Goal: Communication & Community: Answer question/provide support

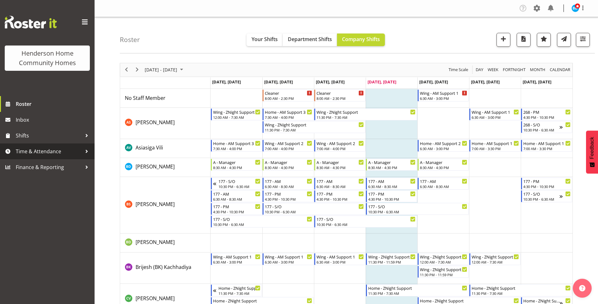
click at [42, 149] on span "Time & Attendance" at bounding box center [49, 150] width 66 height 9
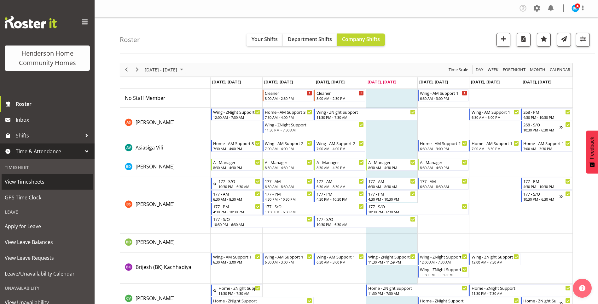
click at [34, 183] on span "View Timesheets" at bounding box center [47, 181] width 85 height 9
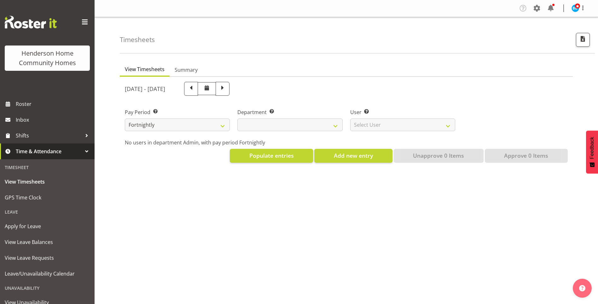
select select
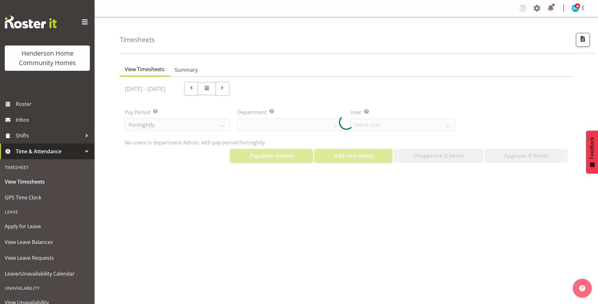
select select "8515"
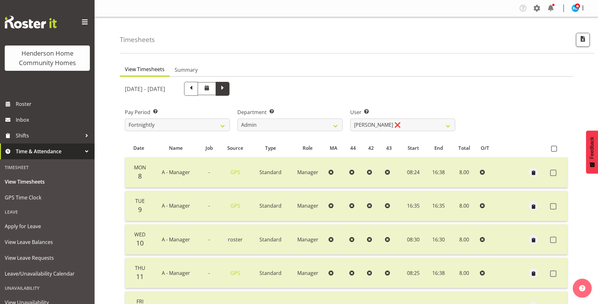
click at [227, 90] on span at bounding box center [223, 88] width 8 height 8
select select
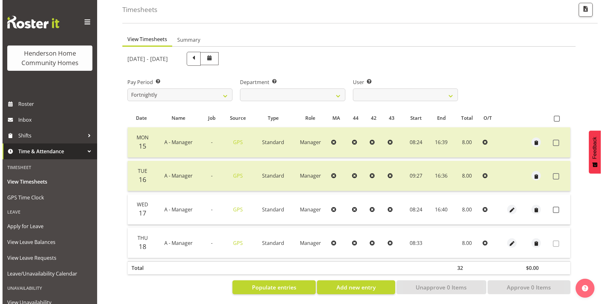
scroll to position [35, 0]
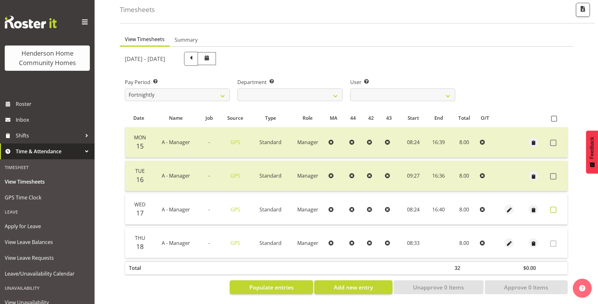
click at [553, 206] on span at bounding box center [554, 209] width 6 height 6
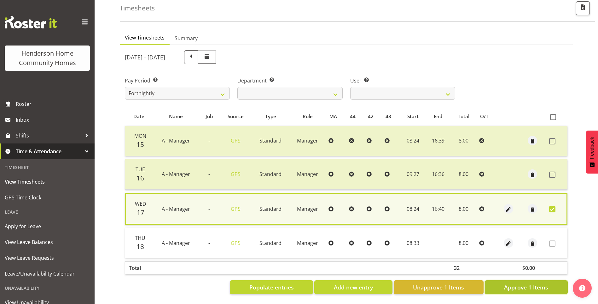
click at [523, 283] on span "Approve 1 Items" at bounding box center [526, 287] width 44 height 8
checkbox input "false"
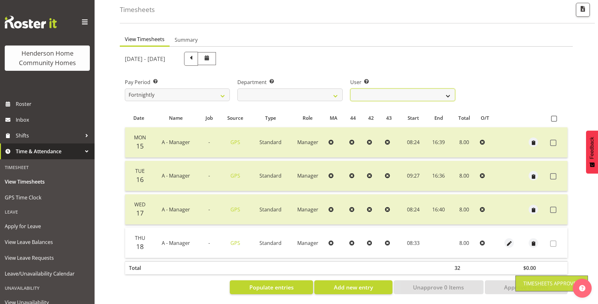
click at [366, 92] on select "Barbara Dunlop ❌ Emily-Jayne Ashton ✔ Johanna Molina ❌ Kirsty Crossley ✔" at bounding box center [403, 94] width 105 height 13
select select "11346"
click at [351, 88] on select "Barbara Dunlop ❌ Emily-Jayne Ashton ✔ Johanna Molina ❌ Kirsty Crossley ✔" at bounding box center [403, 94] width 105 height 13
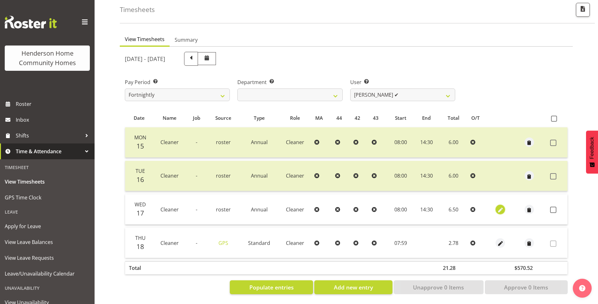
click at [498, 206] on span "button" at bounding box center [500, 209] width 7 height 7
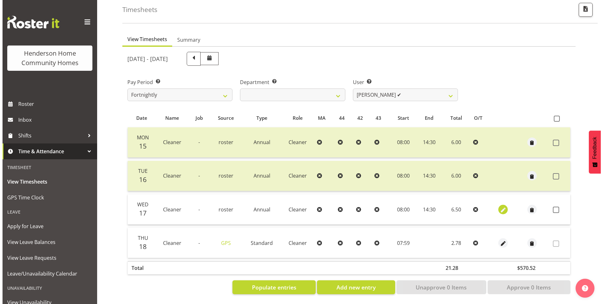
select select "Annual"
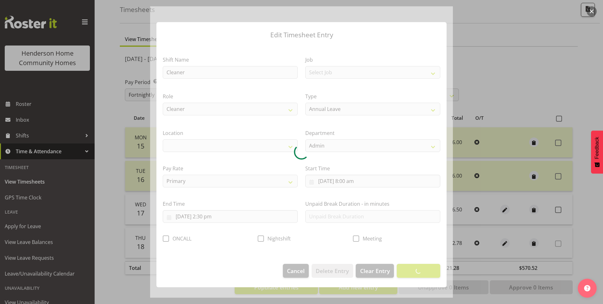
select select "1067"
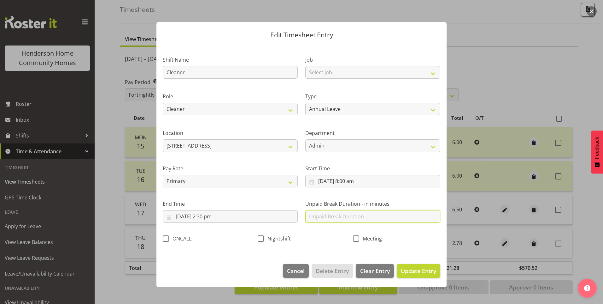
click at [320, 215] on input "text" at bounding box center [372, 216] width 135 height 13
type input "30"
click at [419, 267] on span "Update Entry" at bounding box center [418, 271] width 35 height 8
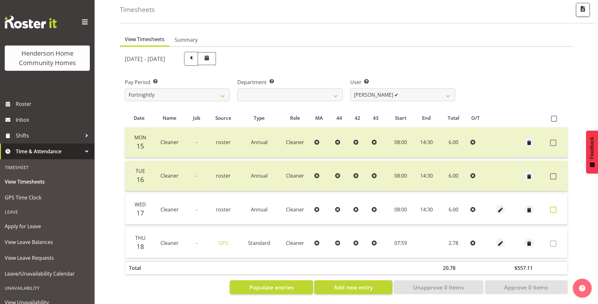
click at [553, 206] on span at bounding box center [554, 209] width 6 height 6
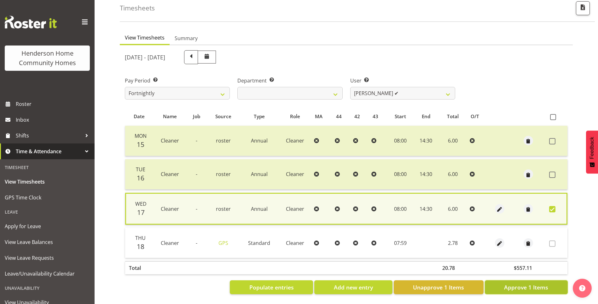
click at [530, 283] on span "Approve 1 Items" at bounding box center [526, 287] width 44 height 8
checkbox input "false"
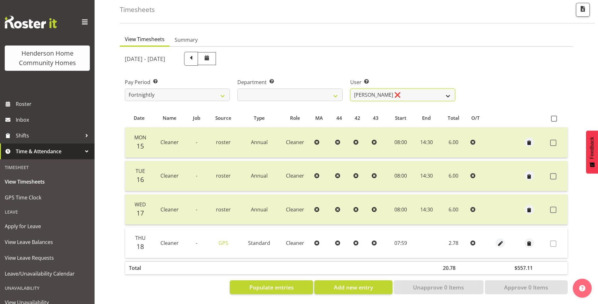
click at [372, 88] on select "Barbara Dunlop ❌ Emily-Jayne Ashton ❌ Johanna Molina ❌ Kirsty Crossley ✔" at bounding box center [403, 94] width 105 height 13
select select "8557"
click at [351, 88] on select "Barbara Dunlop ❌ Emily-Jayne Ashton ❌ Johanna Molina ❌ Kirsty Crossley ✔" at bounding box center [403, 94] width 105 height 13
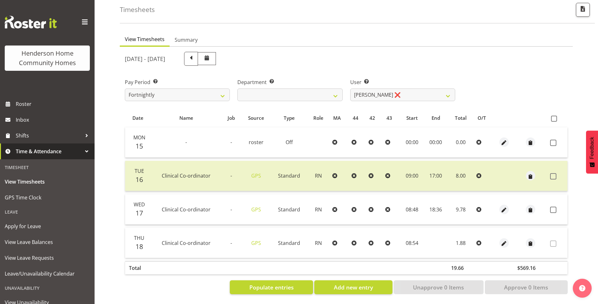
click at [509, 204] on div at bounding box center [505, 208] width 14 height 9
click at [503, 206] on span "button" at bounding box center [504, 209] width 7 height 7
select select "1216"
select select "Standard"
select select "8"
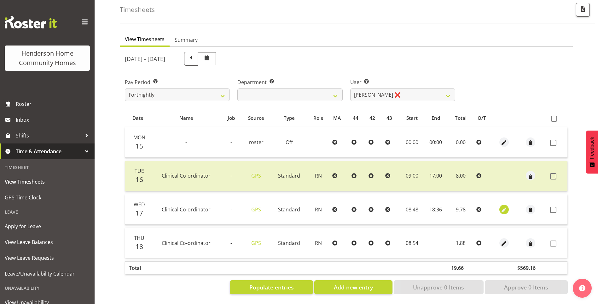
select select "2025"
select select "8"
select select "48"
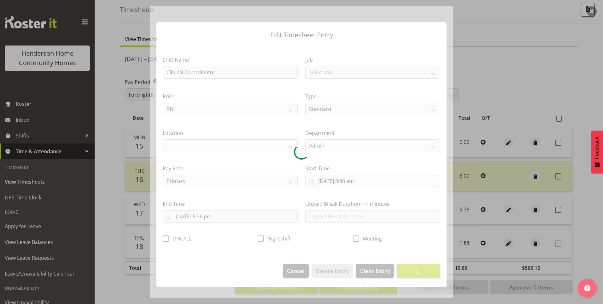
select select "1067"
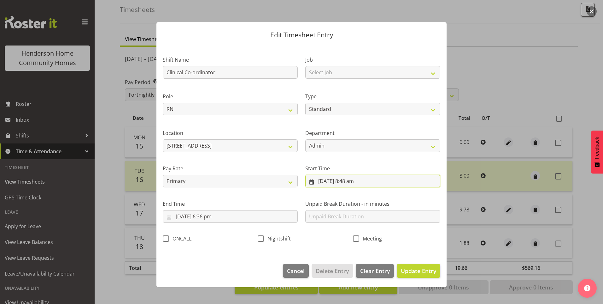
drag, startPoint x: 357, startPoint y: 183, endPoint x: 359, endPoint y: 189, distance: 6.1
click at [357, 183] on input "17/09/2025, 8:48 am" at bounding box center [372, 180] width 135 height 13
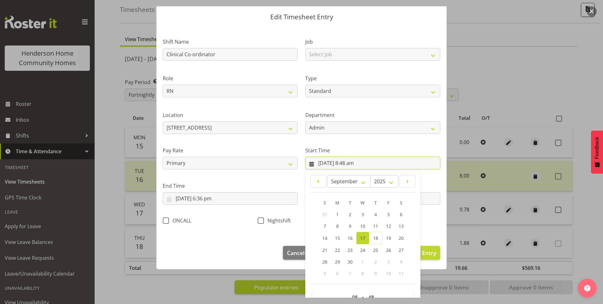
scroll to position [34, 0]
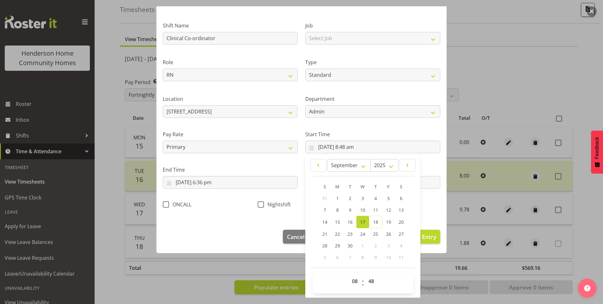
click at [351, 274] on div "00 01 02 03 04 05 06 07 08 09 10 11 12 13 14 15 16 17 18 19 20 21 22 23 : 00 01…" at bounding box center [363, 282] width 101 height 21
click at [351, 277] on select "00 01 02 03 04 05 06 07 08 09 10 11 12 13 14 15 16 17 18 19 20 21 22 23" at bounding box center [356, 280] width 14 height 13
select select "9"
click at [349, 274] on select "00 01 02 03 04 05 06 07 08 09 10 11 12 13 14 15 16 17 18 19 20 21 22 23" at bounding box center [356, 280] width 14 height 13
type input "17/09/2025, 9:48 am"
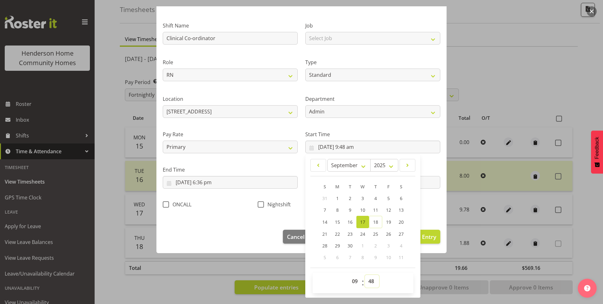
drag, startPoint x: 373, startPoint y: 283, endPoint x: 373, endPoint y: 279, distance: 4.1
click at [373, 283] on select "00 01 02 03 04 05 06 07 08 09 10 11 12 13 14 15 16 17 18 19 20 21 22 23 24 25 2…" at bounding box center [372, 280] width 14 height 13
select select "0"
click at [365, 274] on select "00 01 02 03 04 05 06 07 08 09 10 11 12 13 14 15 16 17 18 19 20 21 22 23 24 25 2…" at bounding box center [372, 280] width 14 height 13
type input "17/09/2025, 9:00 am"
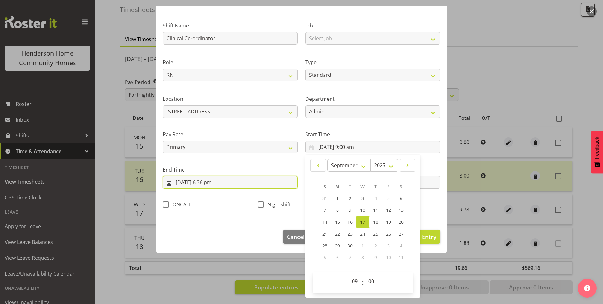
click at [208, 186] on input "17/09/2025, 6:36 pm" at bounding box center [230, 182] width 135 height 13
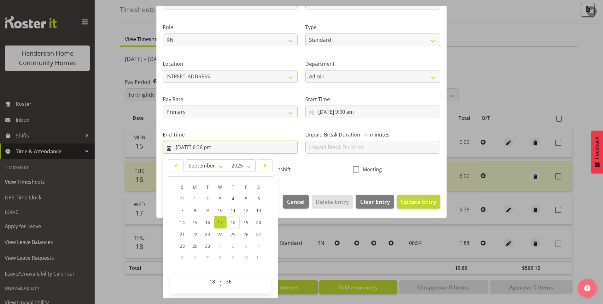
scroll to position [69, 0]
click at [211, 278] on select "00 01 02 03 04 05 06 07 08 09 10 11 12 13 14 15 16 17 18 19 20 21 22 23" at bounding box center [213, 280] width 14 height 13
select select "17"
click at [206, 274] on select "00 01 02 03 04 05 06 07 08 09 10 11 12 13 14 15 16 17 18 19 20 21 22 23" at bounding box center [213, 280] width 14 height 13
type input "17/09/2025, 5:36 pm"
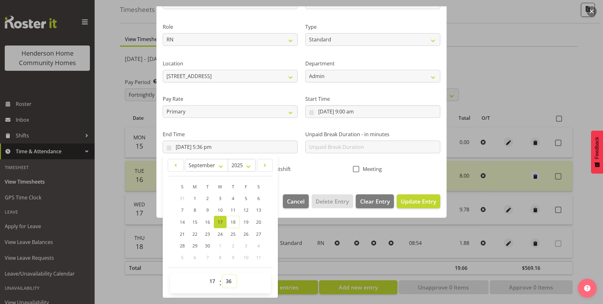
drag, startPoint x: 227, startPoint y: 280, endPoint x: 228, endPoint y: 277, distance: 3.2
click at [227, 279] on select "00 01 02 03 04 05 06 07 08 09 10 11 12 13 14 15 16 17 18 19 20 21 22 23 24 25 2…" at bounding box center [229, 280] width 14 height 13
select select "0"
click at [222, 274] on select "00 01 02 03 04 05 06 07 08 09 10 11 12 13 14 15 16 17 18 19 20 21 22 23 24 25 2…" at bounding box center [229, 280] width 14 height 13
type input "17/09/2025, 5:00 pm"
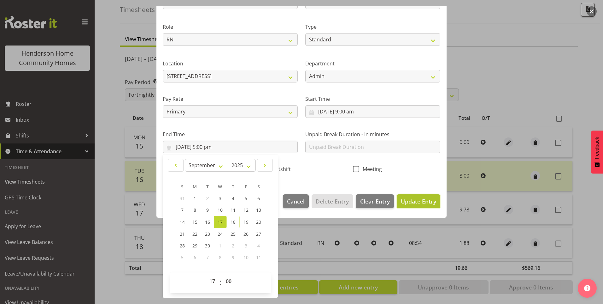
click at [415, 200] on span "Update Entry" at bounding box center [418, 201] width 35 height 8
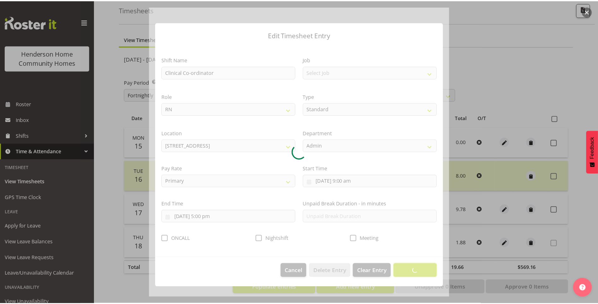
scroll to position [0, 0]
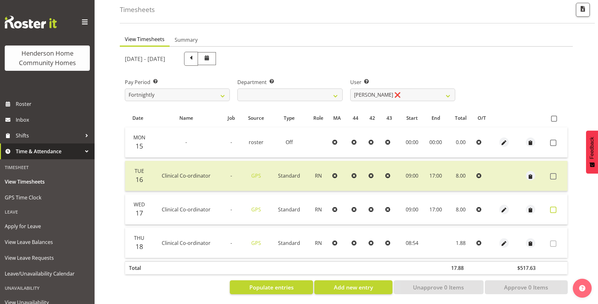
click at [554, 206] on span at bounding box center [554, 209] width 6 height 6
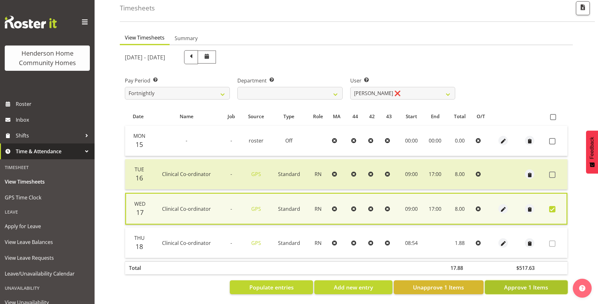
click at [520, 286] on span "Approve 1 Items" at bounding box center [526, 287] width 44 height 8
checkbox input "false"
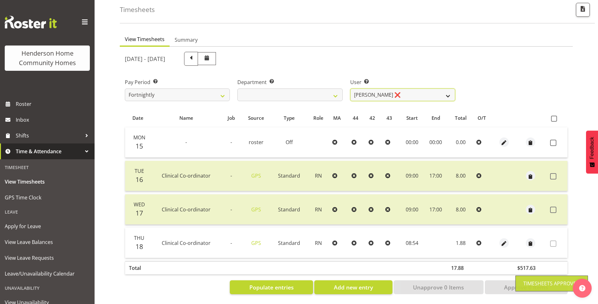
click at [367, 90] on select "Barbara Dunlop ❌ Emily-Jayne Ashton ❌ Johanna Molina ❌ Kirsty Crossley ✔" at bounding box center [403, 94] width 105 height 13
select select "8517"
click at [351, 88] on select "Barbara Dunlop ❌ Emily-Jayne Ashton ❌ Johanna Molina ❌ Kirsty Crossley ✔" at bounding box center [403, 94] width 105 height 13
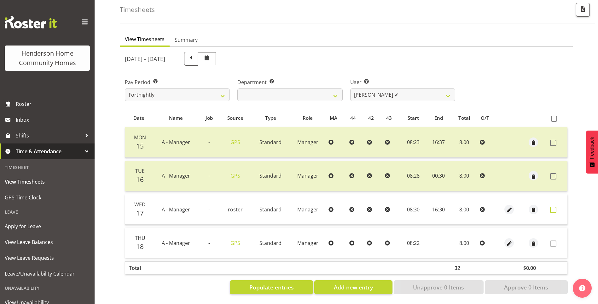
click at [554, 206] on span at bounding box center [554, 209] width 6 height 6
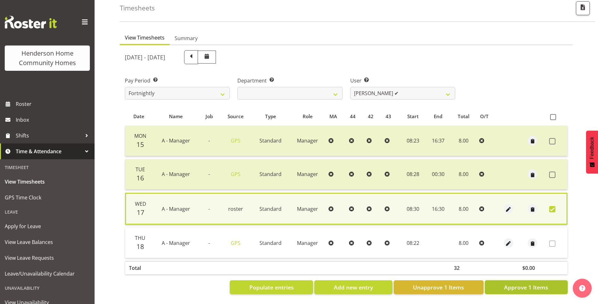
drag, startPoint x: 532, startPoint y: 284, endPoint x: 528, endPoint y: 267, distance: 17.3
click at [531, 284] on span "Approve 1 Items" at bounding box center [526, 287] width 44 height 8
checkbox input "false"
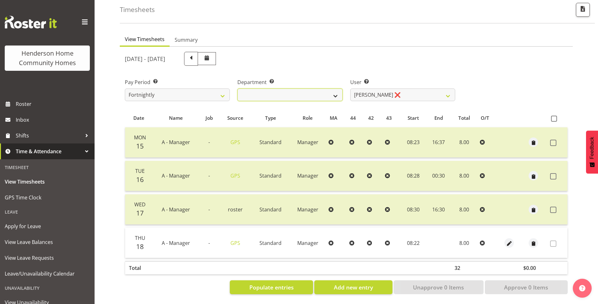
click at [299, 88] on select "Admin Homeside Houses Wingside" at bounding box center [290, 94] width 105 height 13
select select "746"
click at [238, 88] on select "Admin Homeside Houses Wingside" at bounding box center [290, 94] width 105 height 13
select select "8528"
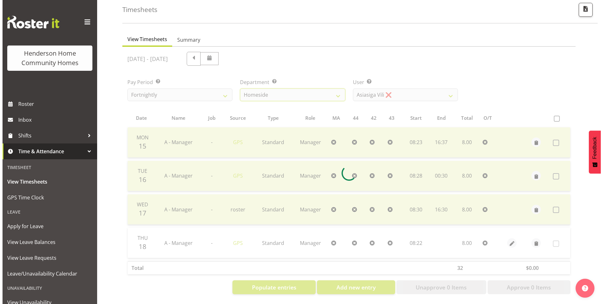
scroll to position [12, 0]
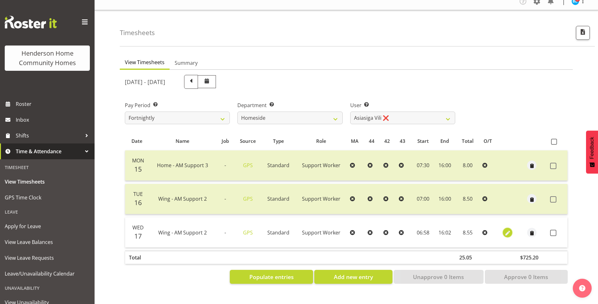
click at [510, 229] on span "button" at bounding box center [507, 232] width 7 height 7
select select "Standard"
select select "749"
select select "8"
select select "2025"
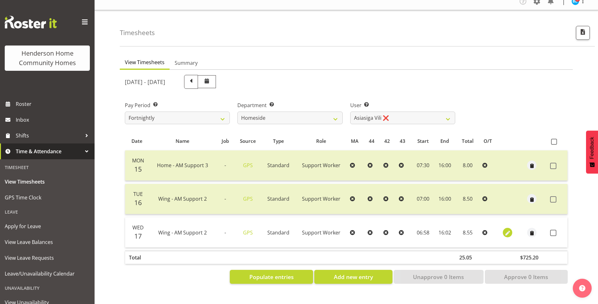
select select "6"
select select "58"
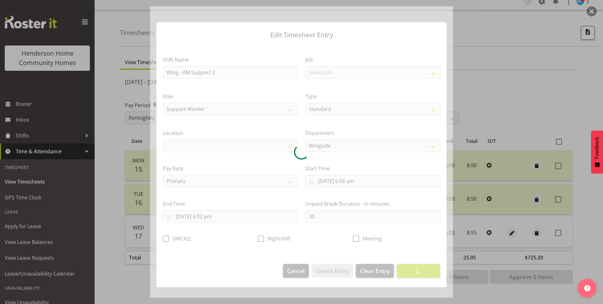
select select "1071"
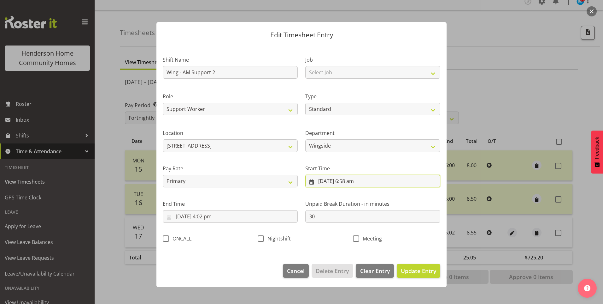
click at [353, 183] on input "17/09/2025, 6:58 am" at bounding box center [372, 180] width 135 height 13
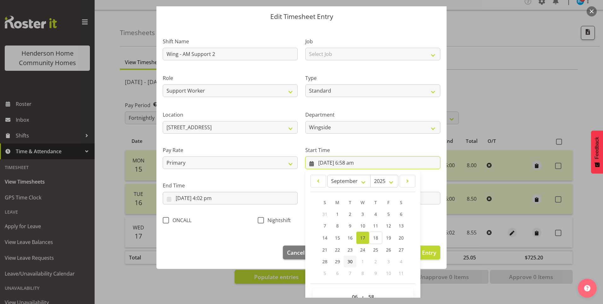
scroll to position [34, 0]
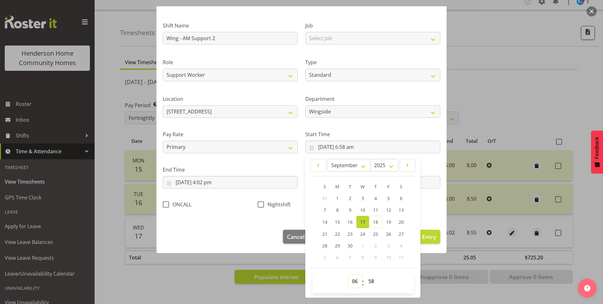
click at [351, 278] on select "00 01 02 03 04 05 06 07 08 09 10 11 12 13 14 15 16 17 18 19 20 21 22 23" at bounding box center [356, 280] width 14 height 13
select select "7"
click at [349, 274] on select "00 01 02 03 04 05 06 07 08 09 10 11 12 13 14 15 16 17 18 19 20 21 22 23" at bounding box center [356, 280] width 14 height 13
type input "17/09/2025, 7:58 am"
drag, startPoint x: 367, startPoint y: 279, endPoint x: 370, endPoint y: 274, distance: 5.7
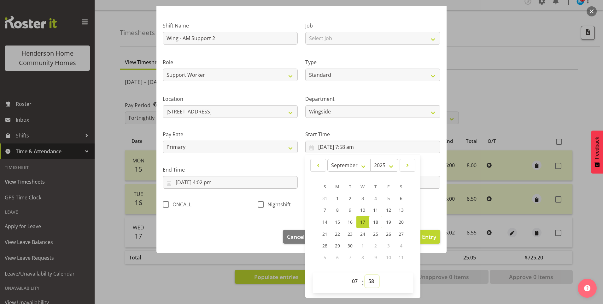
click at [367, 278] on select "00 01 02 03 04 05 06 07 08 09 10 11 12 13 14 15 16 17 18 19 20 21 22 23 24 25 2…" at bounding box center [372, 280] width 14 height 13
select select "0"
click at [365, 274] on select "00 01 02 03 04 05 06 07 08 09 10 11 12 13 14 15 16 17 18 19 20 21 22 23 24 25 2…" at bounding box center [372, 280] width 14 height 13
type input "17/09/2025, 7:00 am"
drag, startPoint x: 211, startPoint y: 183, endPoint x: 235, endPoint y: 197, distance: 28.1
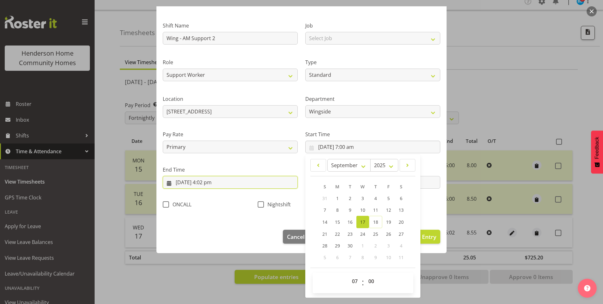
click at [211, 183] on input "17/09/2025, 4:02 pm" at bounding box center [230, 182] width 135 height 13
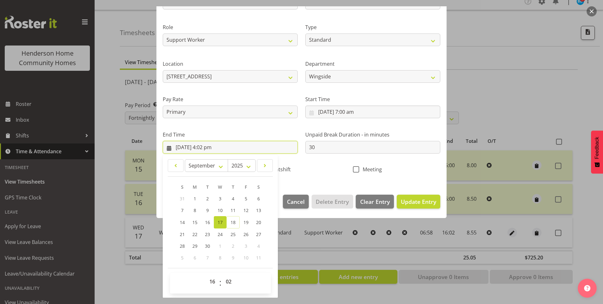
scroll to position [69, 0]
click at [230, 282] on select "00 01 02 03 04 05 06 07 08 09 10 11 12 13 14 15 16 17 18 19 20 21 22 23 24 25 2…" at bounding box center [229, 280] width 14 height 13
select select "0"
click at [222, 274] on select "00 01 02 03 04 05 06 07 08 09 10 11 12 13 14 15 16 17 18 19 20 21 22 23 24 25 2…" at bounding box center [229, 280] width 14 height 13
type input "17/09/2025, 4:00 pm"
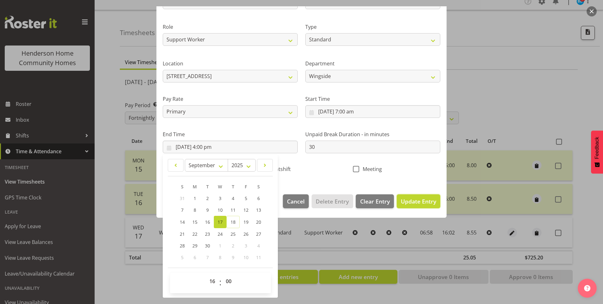
click at [423, 206] on button "Update Entry" at bounding box center [419, 201] width 44 height 14
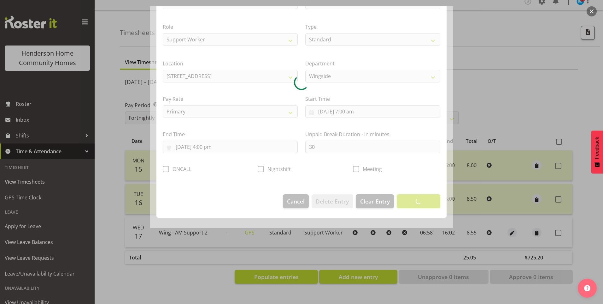
scroll to position [0, 0]
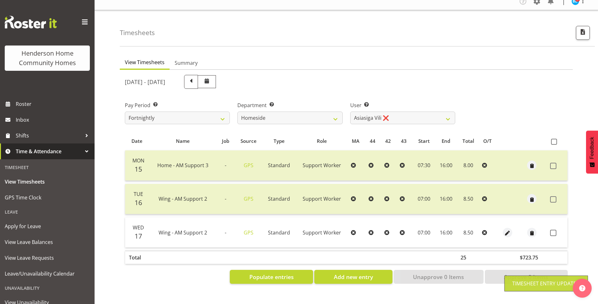
click at [555, 229] on span at bounding box center [554, 232] width 6 height 6
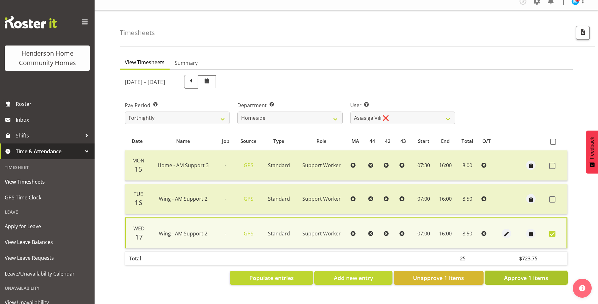
click at [521, 273] on span "Approve 1 Items" at bounding box center [526, 277] width 44 height 8
checkbox input "false"
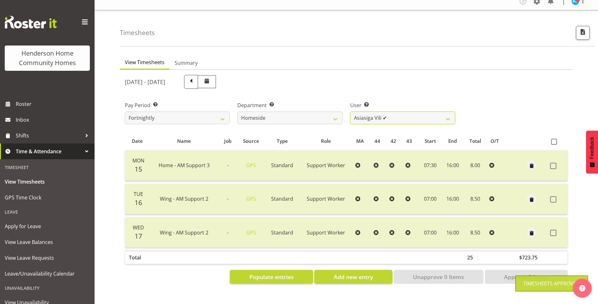
drag, startPoint x: 371, startPoint y: 113, endPoint x: 373, endPoint y: 119, distance: 6.3
click at [371, 113] on select "Asiasiga Vili ✔ Billie-Rose Dunlop ❌ Brijesh (BK) Kachhadiya ✔ Cheenee Vargas ❌…" at bounding box center [403, 117] width 105 height 13
select select "8539"
click at [351, 111] on select "Asiasiga Vili ✔ Billie-Rose Dunlop ❌ Brijesh (BK) Kachhadiya ✔ Cheenee Vargas ❌…" at bounding box center [403, 117] width 105 height 13
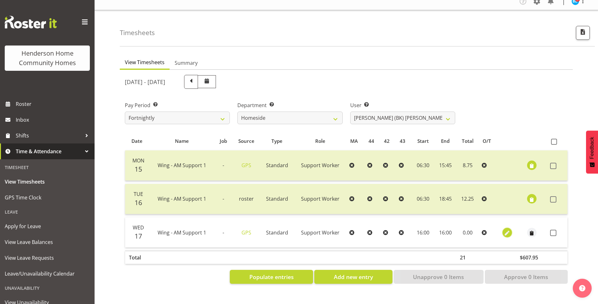
click at [505, 229] on span "button" at bounding box center [507, 232] width 7 height 7
select select "Standard"
select select "749"
select select "8"
select select "2025"
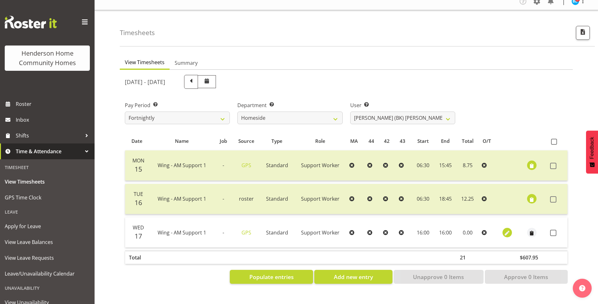
select select "16"
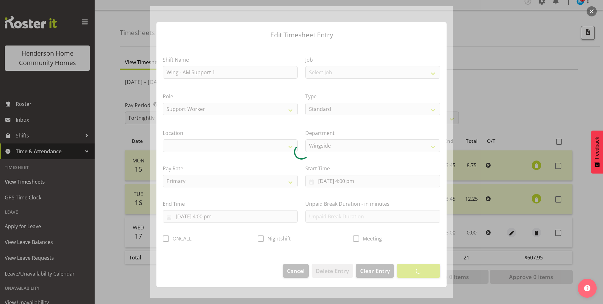
select select "1071"
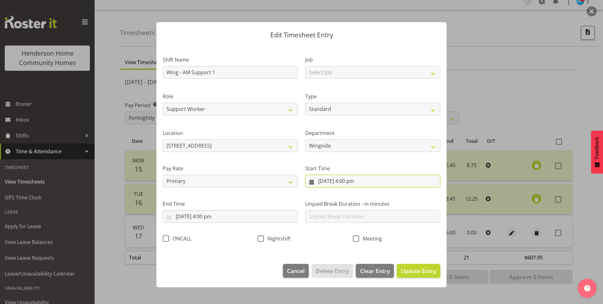
click at [354, 183] on input "17/09/2025, 4:00 pm" at bounding box center [372, 180] width 135 height 13
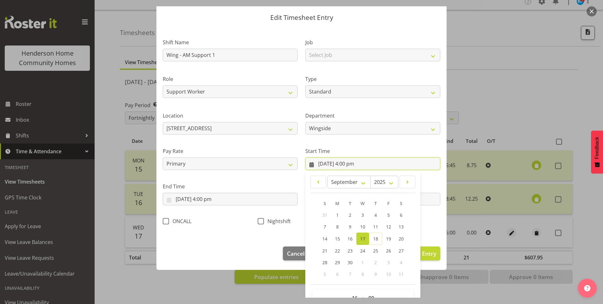
scroll to position [34, 0]
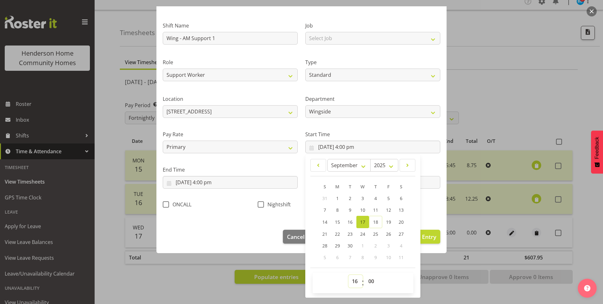
click at [354, 279] on select "00 01 02 03 04 05 06 07 08 09 10 11 12 13 14 15 16 17 18 19 20 21 22 23" at bounding box center [356, 280] width 14 height 13
select select "7"
click at [349, 274] on select "00 01 02 03 04 05 06 07 08 09 10 11 12 13 14 15 16 17 18 19 20 21 22 23" at bounding box center [356, 280] width 14 height 13
type input "17/09/2025, 7:00 am"
click at [352, 276] on select "00 01 02 03 04 05 06 07 08 09 10 11 12 13 14 15 16 17 18 19 20 21 22 23" at bounding box center [356, 280] width 14 height 13
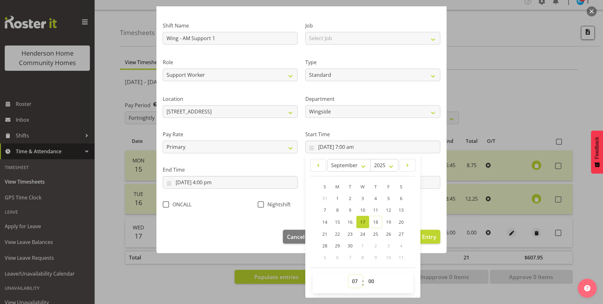
select select "6"
click at [349, 274] on select "00 01 02 03 04 05 06 07 08 09 10 11 12 13 14 15 16 17 18 19 20 21 22 23" at bounding box center [356, 280] width 14 height 13
type input "17/09/2025, 6:00 am"
click at [365, 280] on select "00 01 02 03 04 05 06 07 08 09 10 11 12 13 14 15 16 17 18 19 20 21 22 23 24 25 2…" at bounding box center [372, 280] width 14 height 13
select select "30"
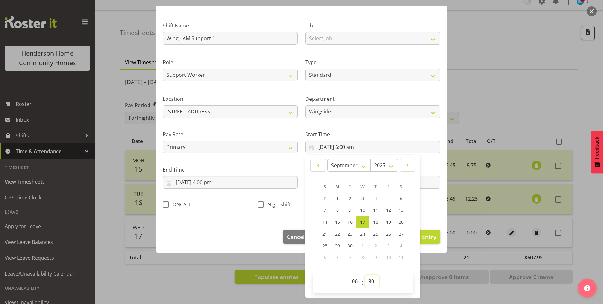
click at [365, 274] on select "00 01 02 03 04 05 06 07 08 09 10 11 12 13 14 15 16 17 18 19 20 21 22 23 24 25 2…" at bounding box center [372, 280] width 14 height 13
type input "17/09/2025, 6:30 am"
click at [209, 184] on input "17/09/2025, 4:00 pm" at bounding box center [230, 182] width 135 height 13
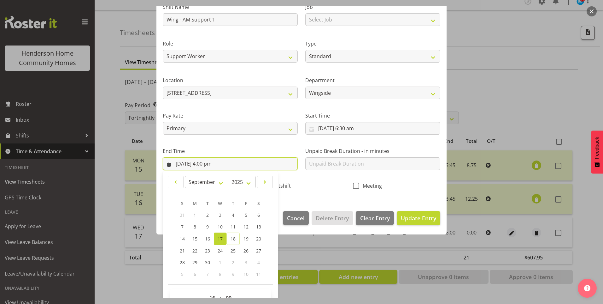
scroll to position [69, 0]
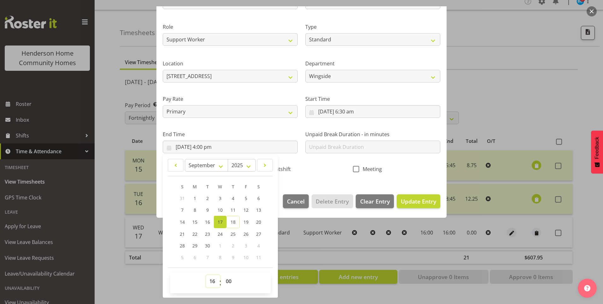
click at [210, 281] on select "00 01 02 03 04 05 06 07 08 09 10 11 12 13 14 15 16 17 18 19 20 21 22 23" at bounding box center [213, 280] width 14 height 13
select select "15"
click at [206, 274] on select "00 01 02 03 04 05 06 07 08 09 10 11 12 13 14 15 16 17 18 19 20 21 22 23" at bounding box center [213, 280] width 14 height 13
type input "17/09/2025, 3:00 pm"
click at [227, 282] on select "00 01 02 03 04 05 06 07 08 09 10 11 12 13 14 15 16 17 18 19 20 21 22 23 24 25 2…" at bounding box center [229, 280] width 14 height 13
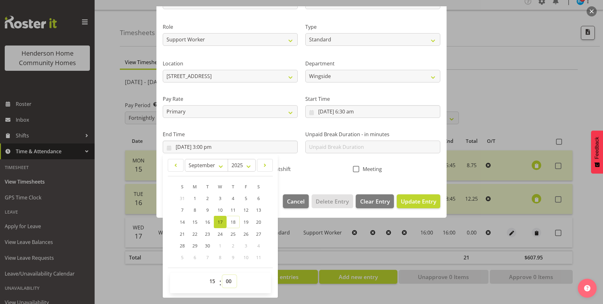
select select "45"
click at [222, 274] on select "00 01 02 03 04 05 06 07 08 09 10 11 12 13 14 15 16 17 18 19 20 21 22 23 24 25 2…" at bounding box center [229, 280] width 14 height 13
type input "17/09/2025, 3:45 pm"
click at [334, 143] on input "text" at bounding box center [372, 146] width 135 height 13
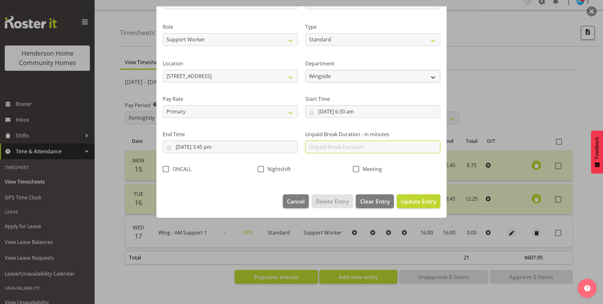
scroll to position [0, 0]
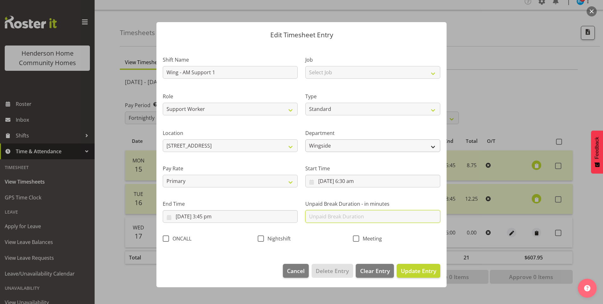
type input "30"
drag, startPoint x: 417, startPoint y: 271, endPoint x: 542, endPoint y: 231, distance: 131.6
click at [420, 270] on span "Update Entry" at bounding box center [418, 271] width 35 height 8
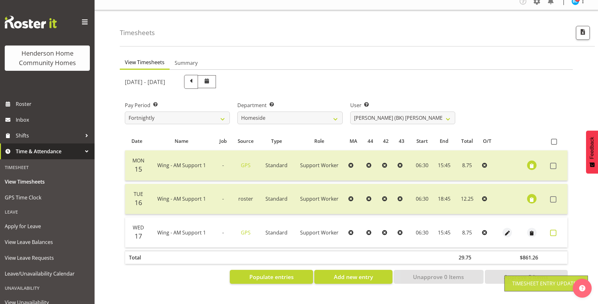
click at [554, 229] on span at bounding box center [554, 232] width 6 height 6
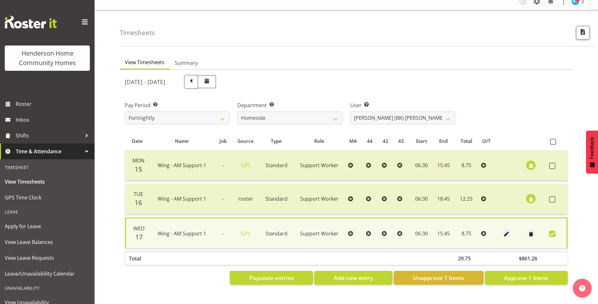
click at [551, 230] on span at bounding box center [553, 233] width 6 height 6
checkbox input "false"
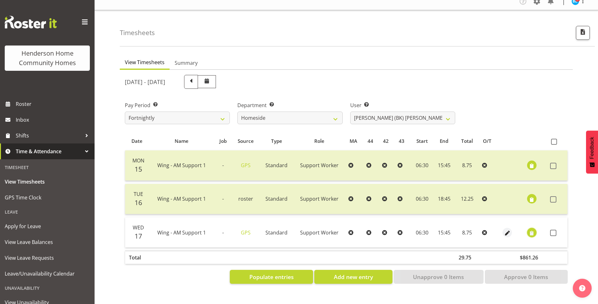
click at [533, 230] on span "button" at bounding box center [532, 232] width 7 height 7
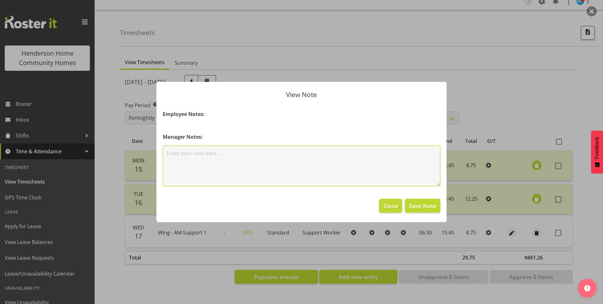
click at [276, 165] on textarea at bounding box center [302, 165] width 278 height 40
type textarea "Did pm van run."
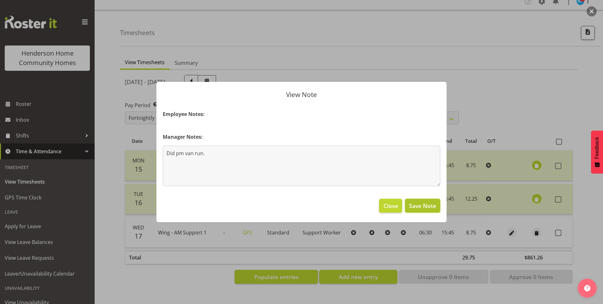
click at [430, 208] on span "Save Note" at bounding box center [422, 205] width 27 height 8
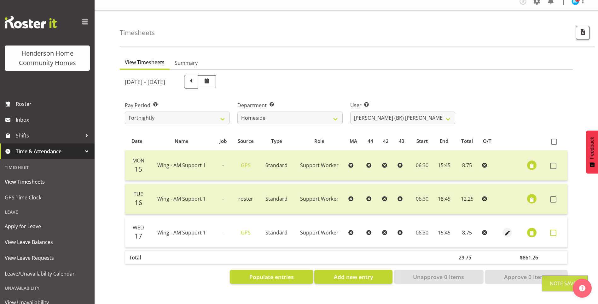
click at [556, 229] on span at bounding box center [554, 232] width 6 height 6
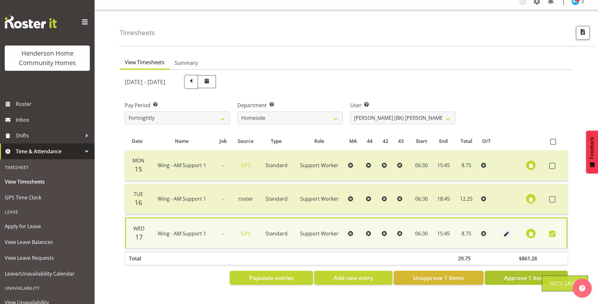
click at [531, 273] on span "Approve 1 Items" at bounding box center [526, 277] width 44 height 8
checkbox input "false"
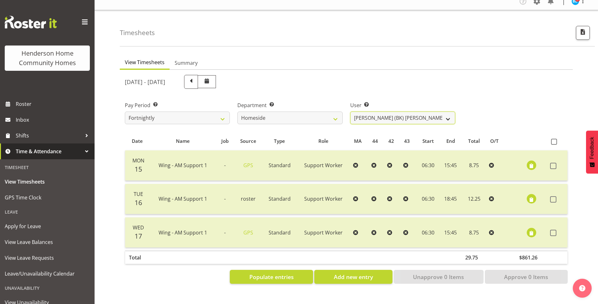
click at [384, 111] on select "Asiasiga Vili ✔ Billie-Rose Dunlop ❌ Brijesh (BK) Kachhadiya ✔ Cheenee Vargas ❌…" at bounding box center [403, 117] width 105 height 13
click at [351, 111] on select "Asiasiga Vili ✔ Billie-Rose Dunlop ❌ Brijesh (BK) Kachhadiya ✔ Cheenee Vargas ❌…" at bounding box center [403, 117] width 105 height 13
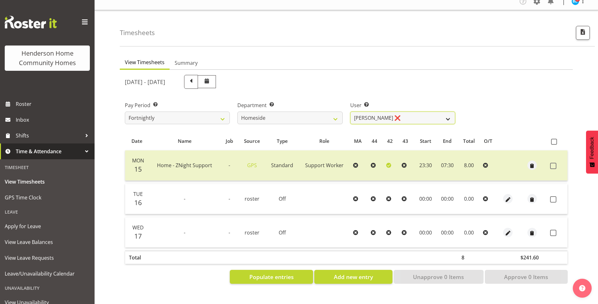
click at [378, 111] on select "Asiasiga Vili ✔ Billie-Rose Dunlop ❌ Brijesh (BK) Kachhadiya ✔ Cheenee Vargas ❌…" at bounding box center [403, 117] width 105 height 13
select select "8534"
click at [351, 111] on select "Asiasiga Vili ✔ Billie-Rose Dunlop ❌ Brijesh (BK) Kachhadiya ✔ Cheenee Vargas ❌…" at bounding box center [403, 117] width 105 height 13
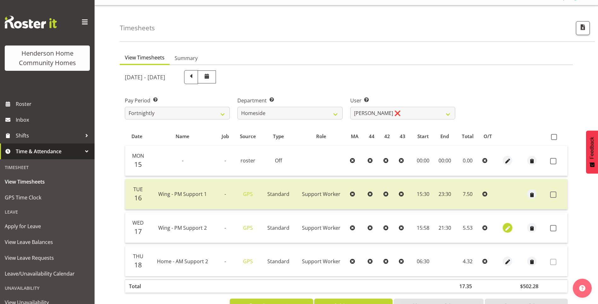
click at [507, 226] on span "button" at bounding box center [507, 227] width 7 height 7
select select "Standard"
select select "749"
select select "8"
select select "2025"
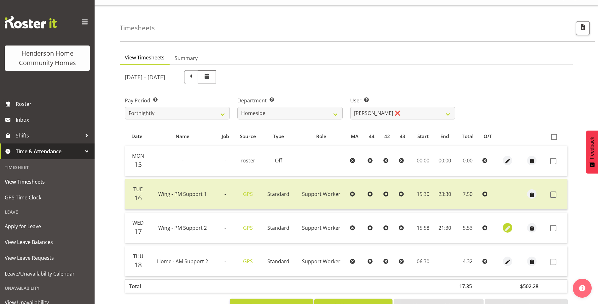
select select "15"
select select "58"
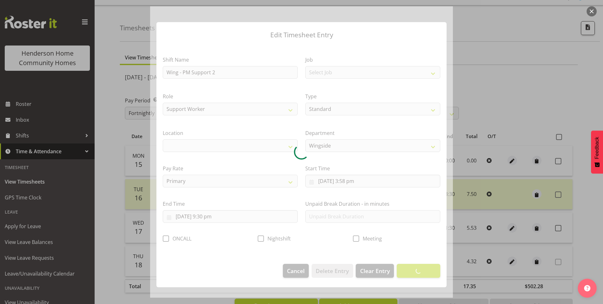
select select "1071"
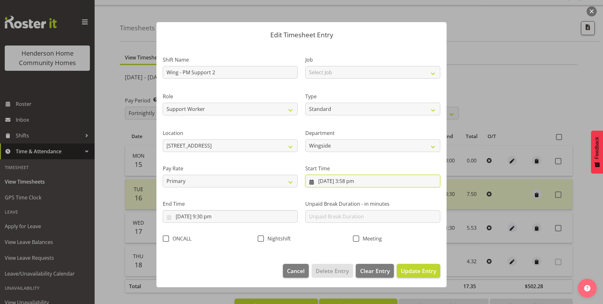
click at [351, 184] on input "17/09/2025, 3:58 pm" at bounding box center [372, 180] width 135 height 13
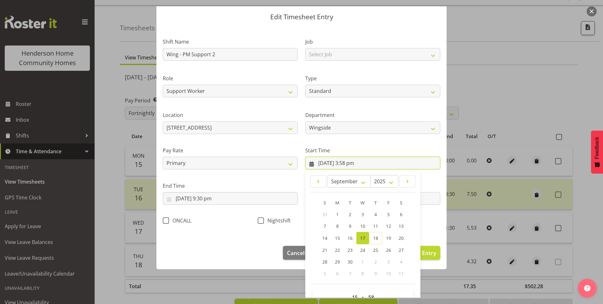
scroll to position [34, 0]
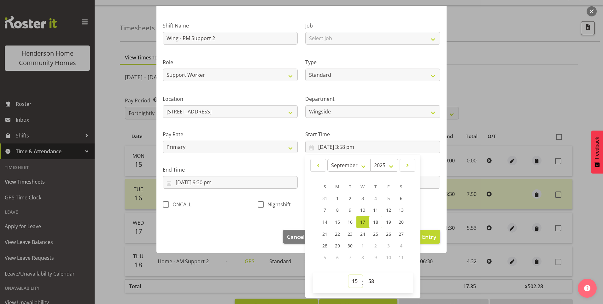
drag, startPoint x: 355, startPoint y: 281, endPoint x: 355, endPoint y: 274, distance: 7.3
click at [355, 281] on select "00 01 02 03 04 05 06 07 08 09 10 11 12 13 14 15 16 17 18 19 20 21 22 23" at bounding box center [356, 280] width 14 height 13
select select "16"
click at [349, 274] on select "00 01 02 03 04 05 06 07 08 09 10 11 12 13 14 15 16 17 18 19 20 21 22 23" at bounding box center [356, 280] width 14 height 13
type input "17/09/2025, 4:58 pm"
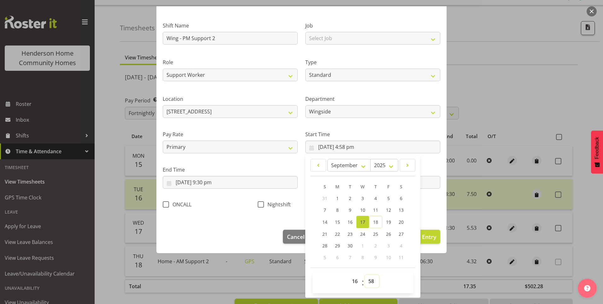
drag, startPoint x: 368, startPoint y: 277, endPoint x: 369, endPoint y: 274, distance: 3.7
click at [368, 275] on select "00 01 02 03 04 05 06 07 08 09 10 11 12 13 14 15 16 17 18 19 20 21 22 23 24 25 2…" at bounding box center [372, 280] width 14 height 13
select select "0"
click at [365, 274] on select "00 01 02 03 04 05 06 07 08 09 10 11 12 13 14 15 16 17 18 19 20 21 22 23 24 25 2…" at bounding box center [372, 280] width 14 height 13
type input "17/09/2025, 4:00 pm"
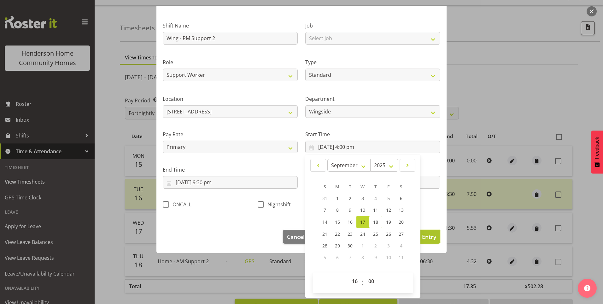
click at [425, 236] on span "Update Entry" at bounding box center [418, 237] width 35 height 8
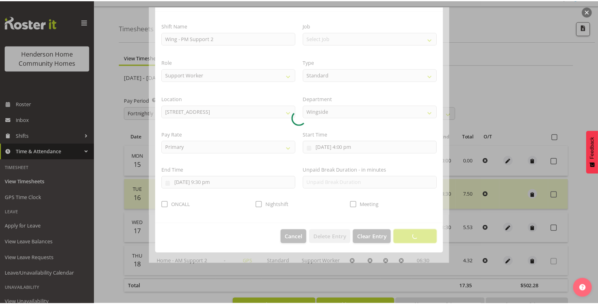
scroll to position [0, 0]
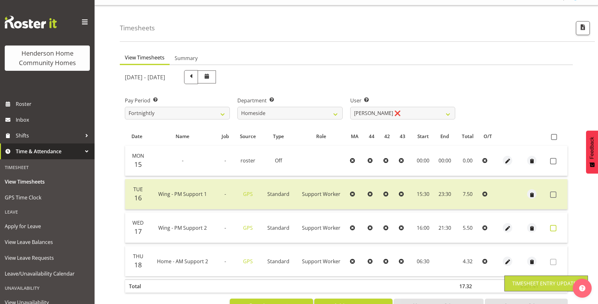
click at [552, 227] on span at bounding box center [554, 228] width 6 height 6
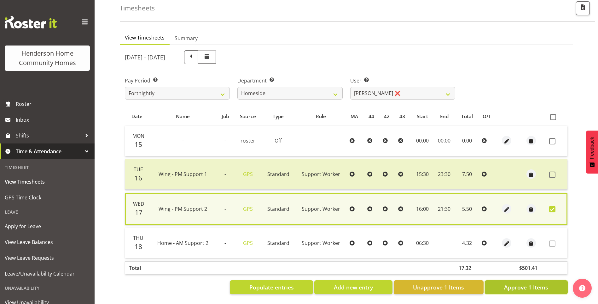
click at [521, 283] on span "Approve 1 Items" at bounding box center [526, 287] width 44 height 8
checkbox input "false"
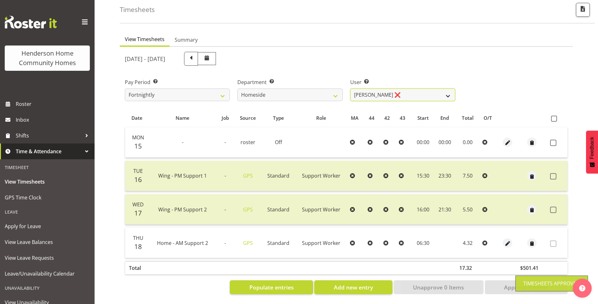
drag, startPoint x: 377, startPoint y: 90, endPoint x: 377, endPoint y: 95, distance: 5.7
click at [377, 90] on select "Asiasiga Vili ✔ Billie-Rose Dunlop ❌ Brijesh (BK) Kachhadiya ✔ Cheenee Vargas ❌…" at bounding box center [403, 94] width 105 height 13
select select "10096"
click at [351, 88] on select "Asiasiga Vili ✔ Billie-Rose Dunlop ❌ Brijesh (BK) Kachhadiya ✔ Cheenee Vargas ❌…" at bounding box center [403, 94] width 105 height 13
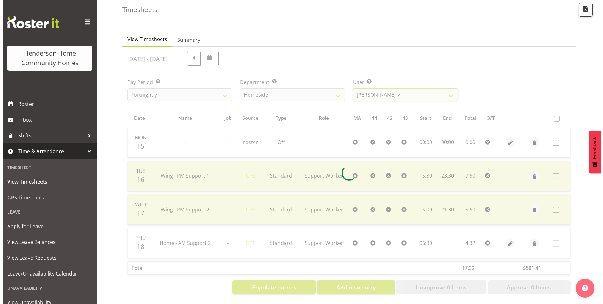
scroll to position [12, 0]
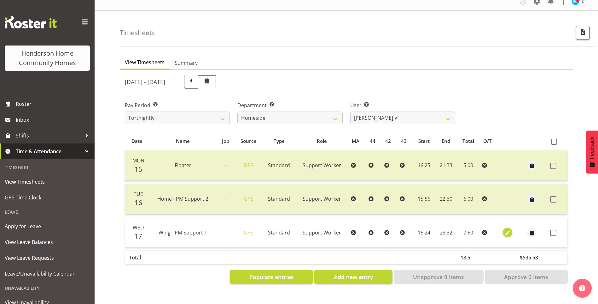
click at [507, 229] on span "button" at bounding box center [507, 232] width 7 height 7
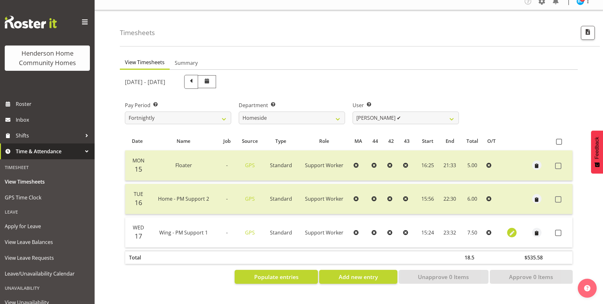
select select "Standard"
select select "749"
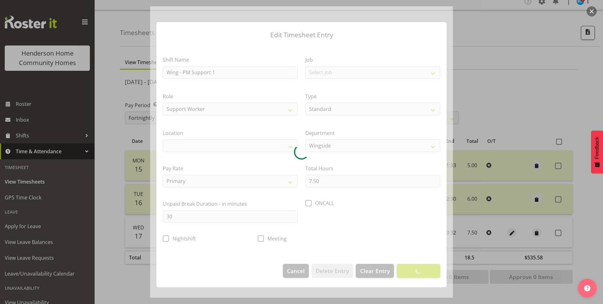
select select "1071"
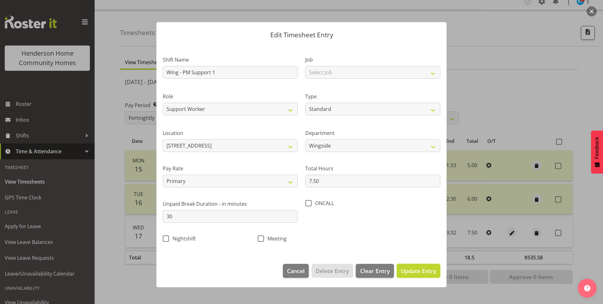
click at [418, 271] on span "Update Entry" at bounding box center [418, 271] width 35 height 8
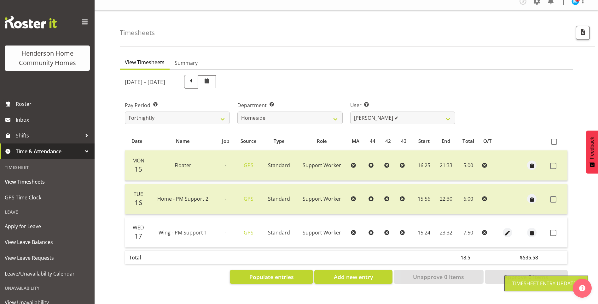
click at [556, 229] on span at bounding box center [554, 232] width 6 height 6
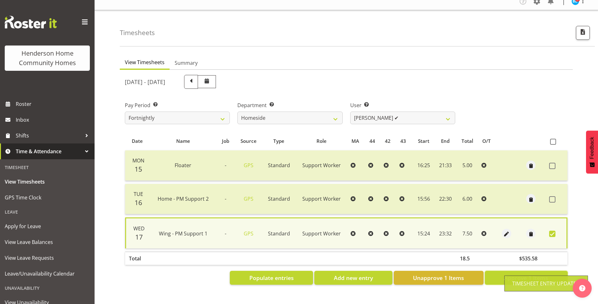
click at [514, 273] on span "Approve 1 Items" at bounding box center [526, 277] width 44 height 8
checkbox input "false"
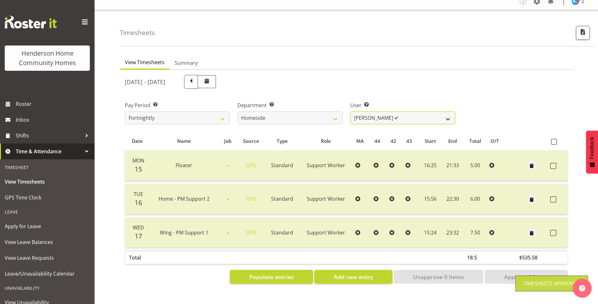
drag, startPoint x: 359, startPoint y: 114, endPoint x: 362, endPoint y: 116, distance: 3.4
click at [360, 114] on select "Asiasiga Vili ✔ Billie-Rose Dunlop ❌ Brijesh (BK) Kachhadiya ✔ Cheenee Vargas ❌…" at bounding box center [403, 117] width 105 height 13
select select "10095"
click at [351, 111] on select "Asiasiga Vili ✔ Billie-Rose Dunlop ❌ Brijesh (BK) Kachhadiya ✔ Cheenee Vargas ❌…" at bounding box center [403, 117] width 105 height 13
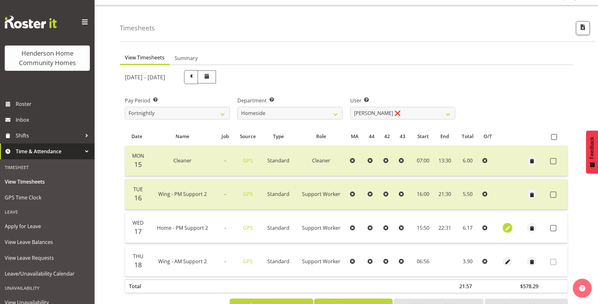
click at [506, 229] on span "button" at bounding box center [507, 227] width 7 height 7
select select "Standard"
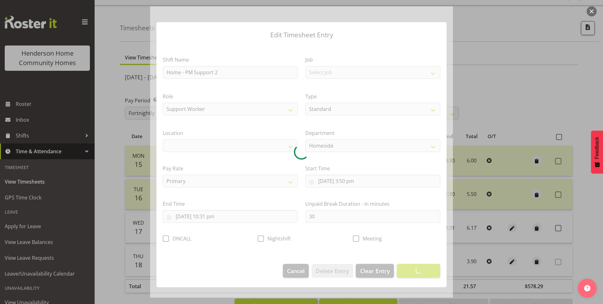
select select "1067"
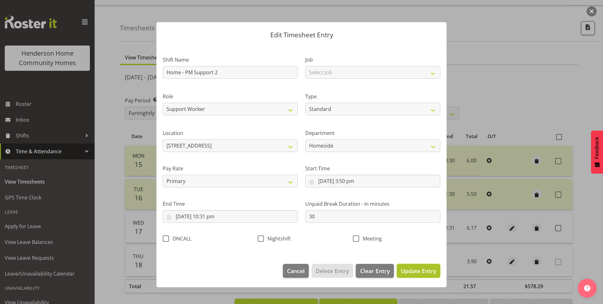
click at [428, 268] on span "Update Entry" at bounding box center [418, 271] width 35 height 8
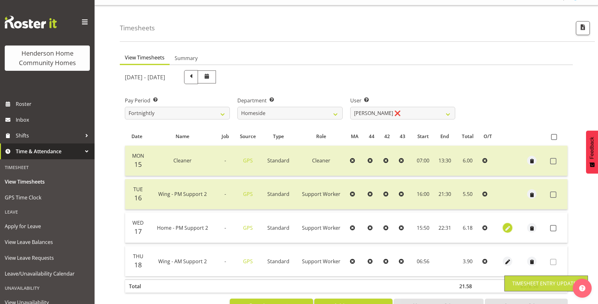
click at [507, 226] on span "button" at bounding box center [507, 227] width 7 height 7
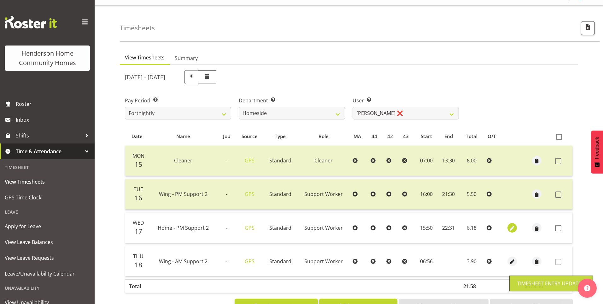
select select "Standard"
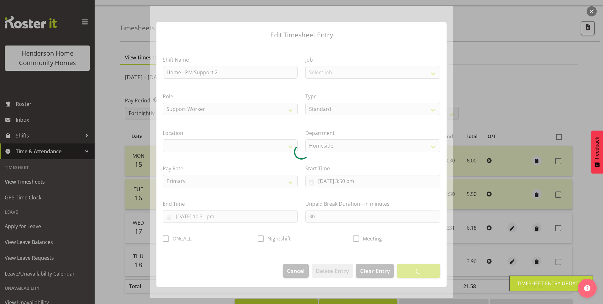
select select "1067"
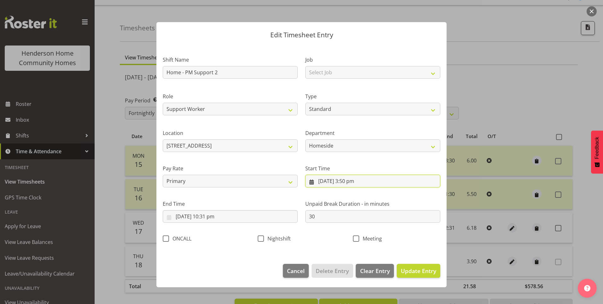
click at [350, 184] on input "17/09/2025, 3:50 pm" at bounding box center [372, 180] width 135 height 13
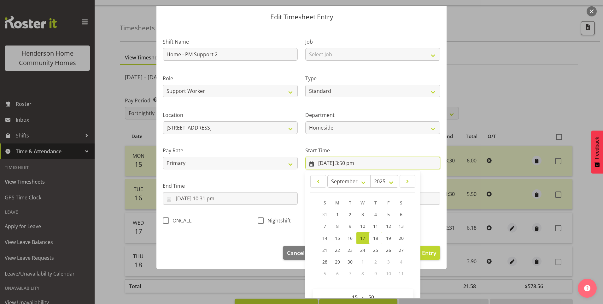
scroll to position [34, 0]
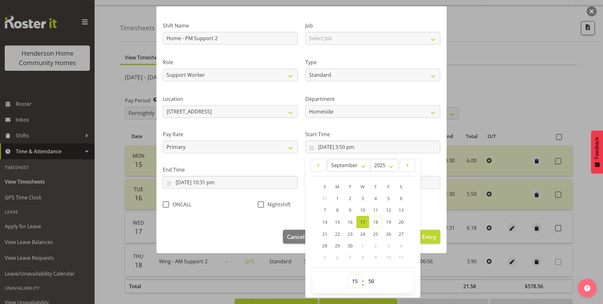
drag, startPoint x: 352, startPoint y: 281, endPoint x: 352, endPoint y: 277, distance: 3.5
click at [352, 280] on select "00 01 02 03 04 05 06 07 08 09 10 11 12 13 14 15 16 17 18 19 20 21 22 23" at bounding box center [356, 280] width 14 height 13
select select "16"
click at [349, 274] on select "00 01 02 03 04 05 06 07 08 09 10 11 12 13 14 15 16 17 18 19 20 21 22 23" at bounding box center [356, 280] width 14 height 13
type input "17/09/2025, 4:50 pm"
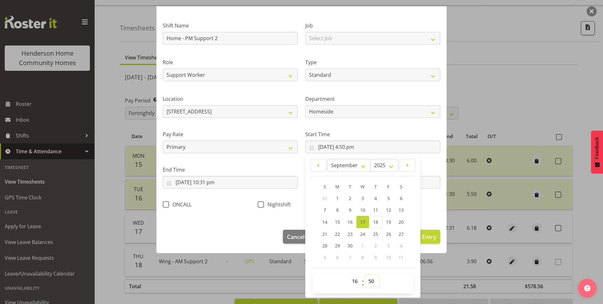
drag, startPoint x: 369, startPoint y: 277, endPoint x: 372, endPoint y: 273, distance: 4.5
click at [370, 276] on select "00 01 02 03 04 05 06 07 08 09 10 11 12 13 14 15 16 17 18 19 20 21 22 23 24 25 2…" at bounding box center [372, 280] width 14 height 13
select select "0"
click at [365, 274] on select "00 01 02 03 04 05 06 07 08 09 10 11 12 13 14 15 16 17 18 19 20 21 22 23 24 25 2…" at bounding box center [372, 280] width 14 height 13
type input "17/09/2025, 4:00 pm"
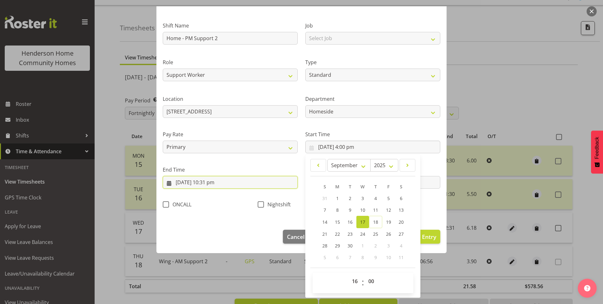
click at [213, 181] on input "17/09/2025, 10:31 pm" at bounding box center [230, 182] width 135 height 13
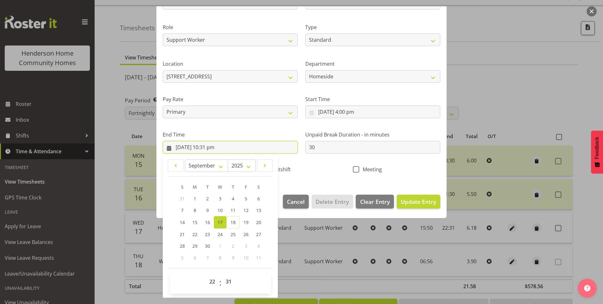
scroll to position [69, 0]
click at [228, 275] on select "00 01 02 03 04 05 06 07 08 09 10 11 12 13 14 15 16 17 18 19 20 21 22 23 24 25 2…" at bounding box center [229, 280] width 14 height 13
select select "30"
click at [222, 274] on select "00 01 02 03 04 05 06 07 08 09 10 11 12 13 14 15 16 17 18 19 20 21 22 23 24 25 2…" at bounding box center [229, 280] width 14 height 13
type input "17/09/2025, 10:30 pm"
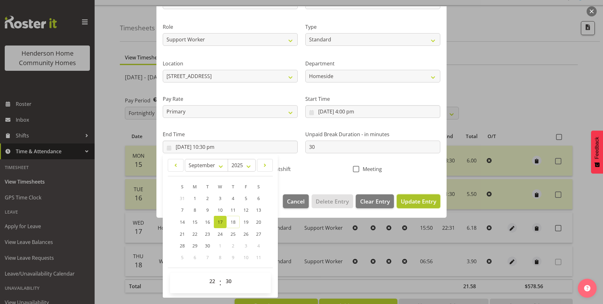
drag, startPoint x: 414, startPoint y: 199, endPoint x: 505, endPoint y: 193, distance: 91.0
click at [414, 199] on span "Update Entry" at bounding box center [418, 201] width 35 height 8
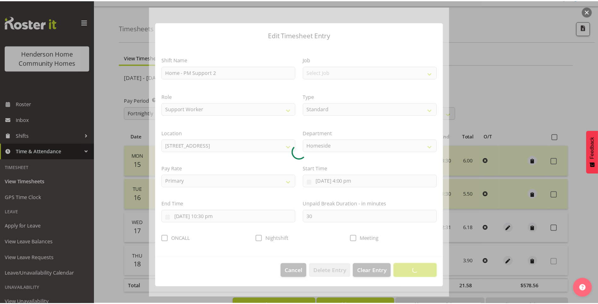
scroll to position [0, 0]
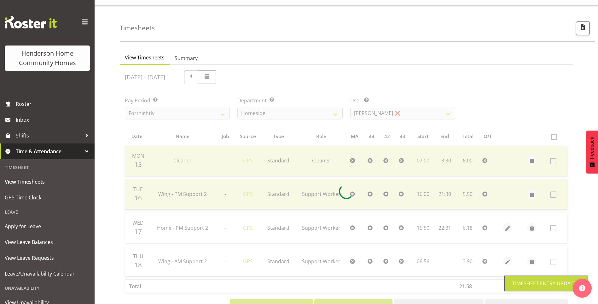
click at [557, 228] on div at bounding box center [346, 191] width 453 height 252
click at [552, 228] on div at bounding box center [346, 191] width 453 height 252
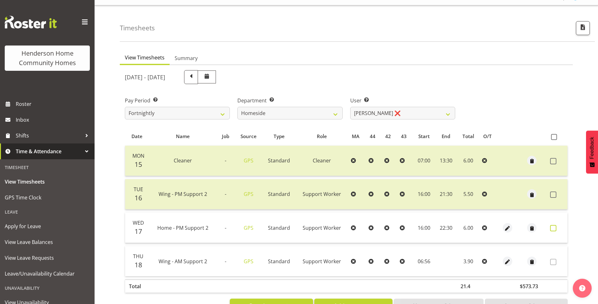
click at [554, 227] on span at bounding box center [554, 228] width 6 height 6
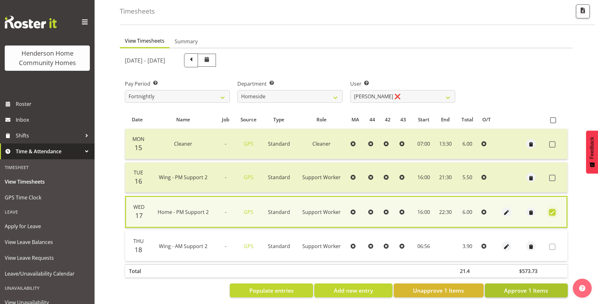
scroll to position [36, 0]
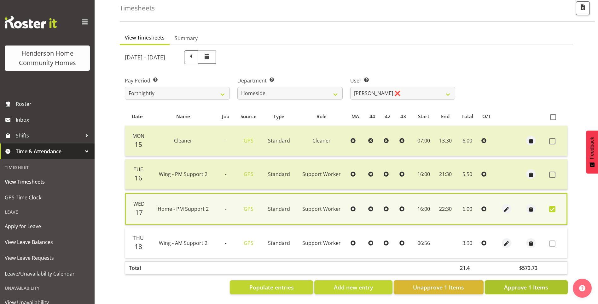
click at [528, 280] on button "Approve 1 Items" at bounding box center [526, 287] width 83 height 14
checkbox input "false"
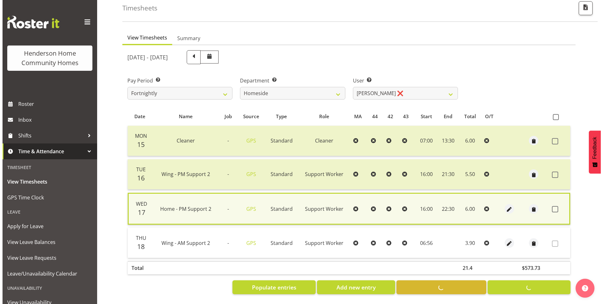
scroll to position [35, 0]
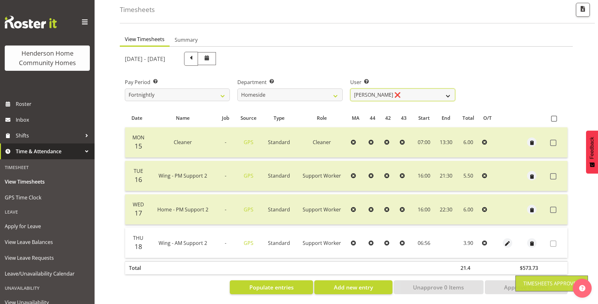
drag, startPoint x: 368, startPoint y: 88, endPoint x: 366, endPoint y: 92, distance: 4.5
click at [367, 88] on select "Asiasiga Vili ✔ Billie-Rose Dunlop ❌ Brijesh (BK) Kachhadiya ✔ Cheenee Vargas ❌…" at bounding box center [403, 94] width 105 height 13
click at [351, 88] on select "Asiasiga Vili ✔ Billie-Rose Dunlop ❌ Brijesh (BK) Kachhadiya ✔ Cheenee Vargas ❌…" at bounding box center [403, 94] width 105 height 13
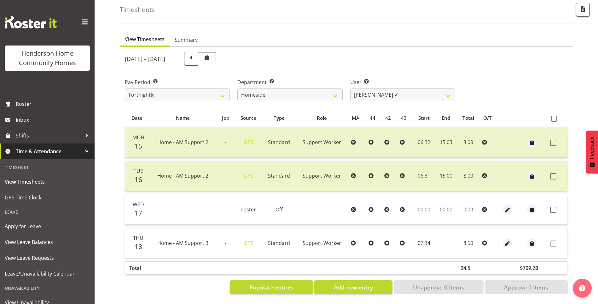
click at [363, 89] on div "September 15th - September 21st 2025 Pay Period Select which pay period you wou…" at bounding box center [346, 171] width 443 height 246
click at [357, 88] on select "Asiasiga Vili ✔ Billie-Rose Dunlop ❌ Brijesh (BK) Kachhadiya ✔ Cheenee Vargas ❌…" at bounding box center [403, 94] width 105 height 13
click at [351, 88] on select "Asiasiga Vili ✔ Billie-Rose Dunlop ❌ Brijesh (BK) Kachhadiya ✔ Cheenee Vargas ❌…" at bounding box center [403, 94] width 105 height 13
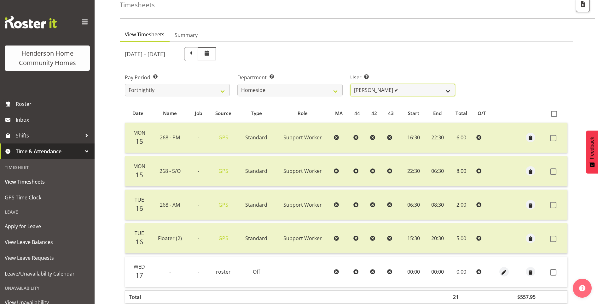
click at [366, 90] on select "Asiasiga Vili ✔ Billie-Rose Dunlop ❌ Brijesh (BK) Kachhadiya ✔ Cheenee Vargas ❌…" at bounding box center [403, 90] width 105 height 13
select select "10404"
click at [351, 84] on select "Asiasiga Vili ✔ Billie-Rose Dunlop ❌ Brijesh (BK) Kachhadiya ✔ Cheenee Vargas ❌…" at bounding box center [403, 90] width 105 height 13
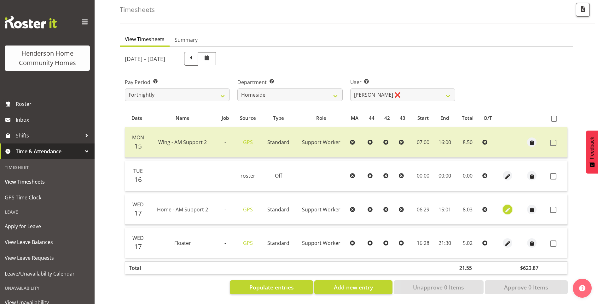
click at [504, 206] on span "button" at bounding box center [507, 209] width 7 height 7
select select "Standard"
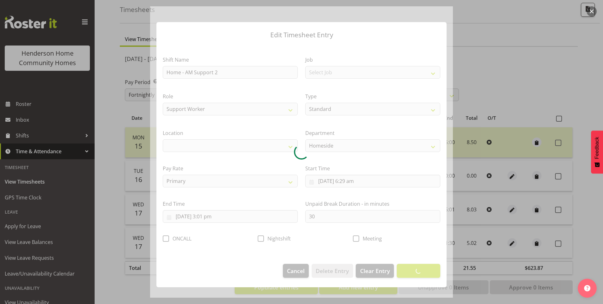
select select "1067"
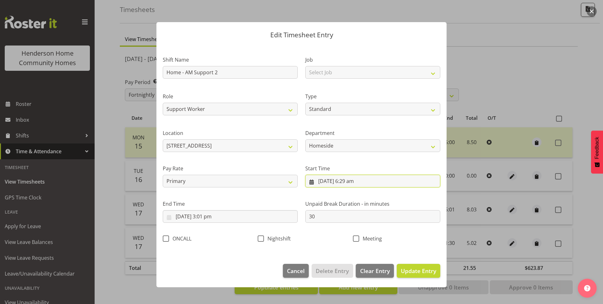
click at [359, 185] on input "17/09/2025, 6:29 am" at bounding box center [372, 180] width 135 height 13
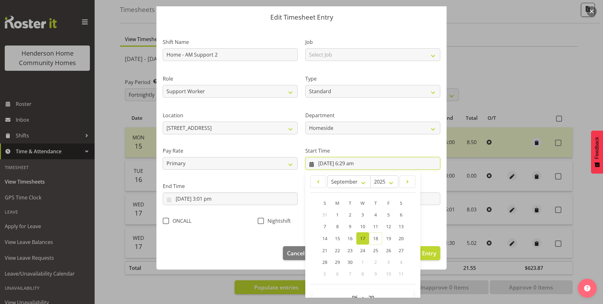
scroll to position [34, 0]
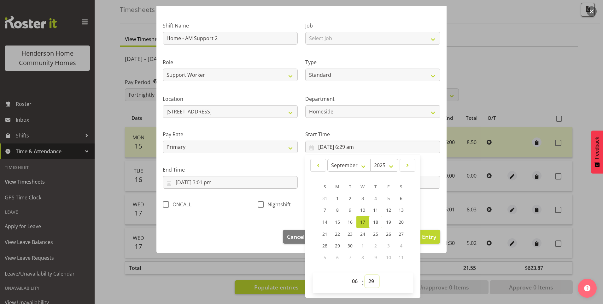
click at [369, 279] on select "00 01 02 03 04 05 06 07 08 09 10 11 12 13 14 15 16 17 18 19 20 21 22 23 24 25 2…" at bounding box center [372, 280] width 14 height 13
select select "30"
click at [365, 274] on select "00 01 02 03 04 05 06 07 08 09 10 11 12 13 14 15 16 17 18 19 20 21 22 23 24 25 2…" at bounding box center [372, 280] width 14 height 13
type input "17/09/2025, 6:30 am"
drag, startPoint x: 209, startPoint y: 187, endPoint x: 218, endPoint y: 192, distance: 10.4
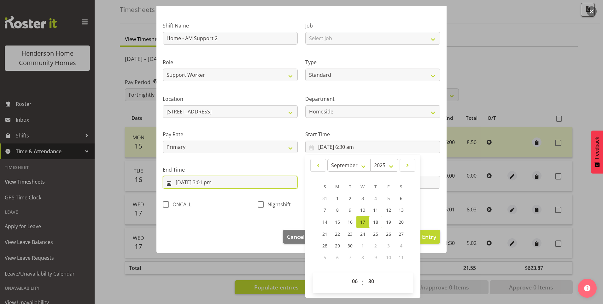
click at [210, 187] on input "17/09/2025, 3:01 pm" at bounding box center [230, 182] width 135 height 13
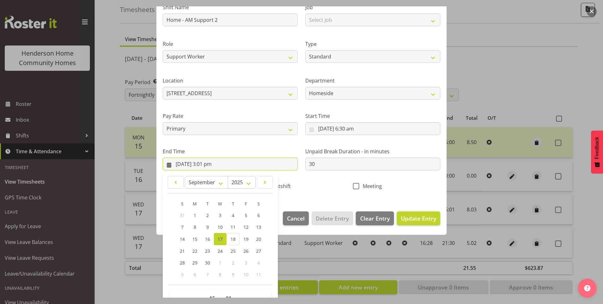
scroll to position [69, 0]
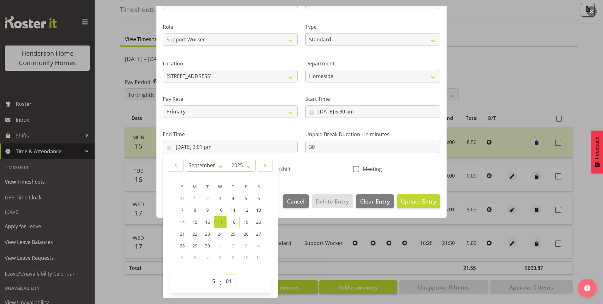
drag, startPoint x: 231, startPoint y: 280, endPoint x: 232, endPoint y: 274, distance: 5.5
click at [231, 280] on select "00 01 02 03 04 05 06 07 08 09 10 11 12 13 14 15 16 17 18 19 20 21 22 23 24 25 2…" at bounding box center [229, 280] width 14 height 13
select select "0"
click at [222, 274] on select "00 01 02 03 04 05 06 07 08 09 10 11 12 13 14 15 16 17 18 19 20 21 22 23 24 25 2…" at bounding box center [229, 280] width 14 height 13
type input "17/09/2025, 3:00 pm"
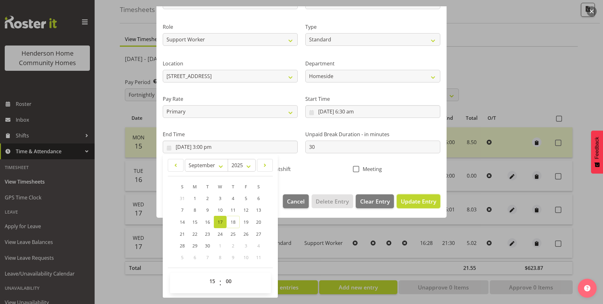
drag, startPoint x: 427, startPoint y: 199, endPoint x: 439, endPoint y: 201, distance: 11.3
click at [428, 199] on span "Update Entry" at bounding box center [418, 201] width 35 height 8
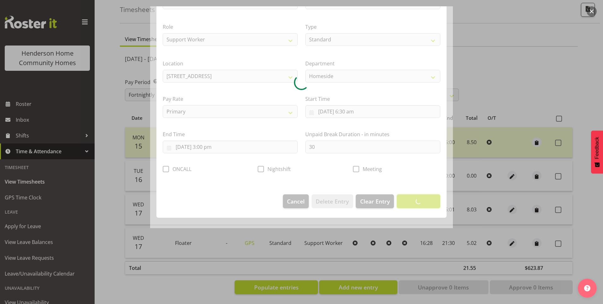
scroll to position [0, 0]
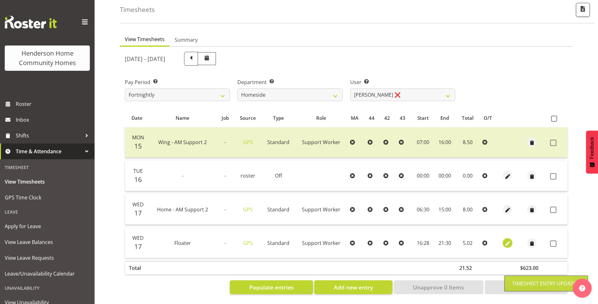
click at [509, 239] on span "button" at bounding box center [507, 242] width 7 height 7
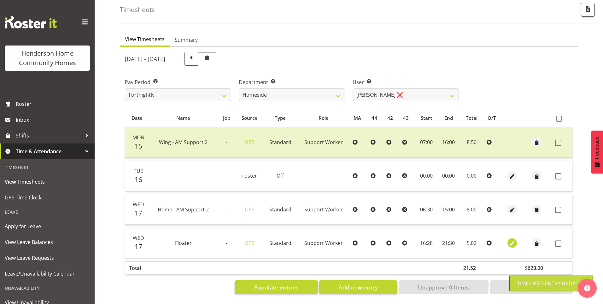
select select "Standard"
select select "8"
select select "2025"
select select "16"
select select "28"
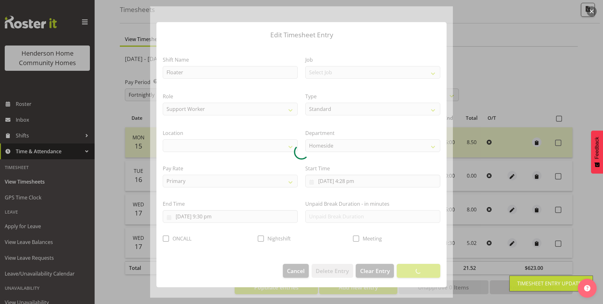
select select "1067"
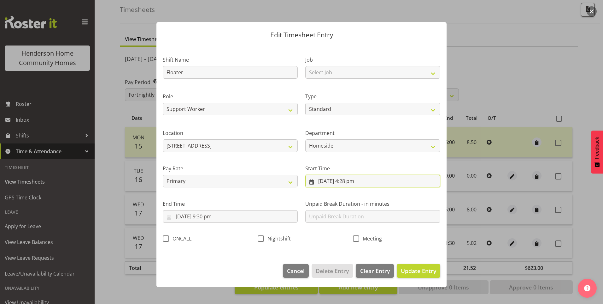
drag, startPoint x: 352, startPoint y: 185, endPoint x: 356, endPoint y: 186, distance: 3.8
click at [353, 185] on input "17/09/2025, 4:28 pm" at bounding box center [372, 180] width 135 height 13
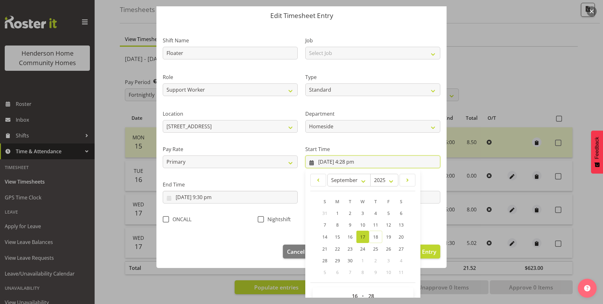
scroll to position [34, 0]
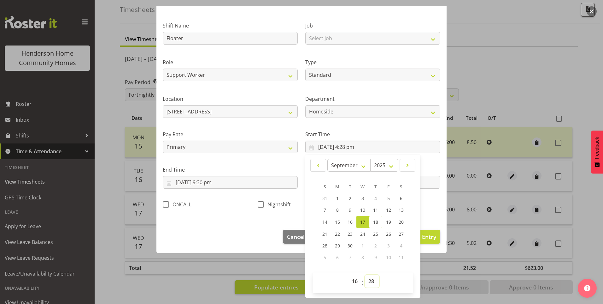
drag, startPoint x: 364, startPoint y: 280, endPoint x: 368, endPoint y: 278, distance: 4.3
click at [365, 280] on select "00 01 02 03 04 05 06 07 08 09 10 11 12 13 14 15 16 17 18 19 20 21 22 23 24 25 2…" at bounding box center [372, 280] width 14 height 13
select select "30"
click at [365, 274] on select "00 01 02 03 04 05 06 07 08 09 10 11 12 13 14 15 16 17 18 19 20 21 22 23 24 25 2…" at bounding box center [372, 280] width 14 height 13
type input "17/09/2025, 4:30 pm"
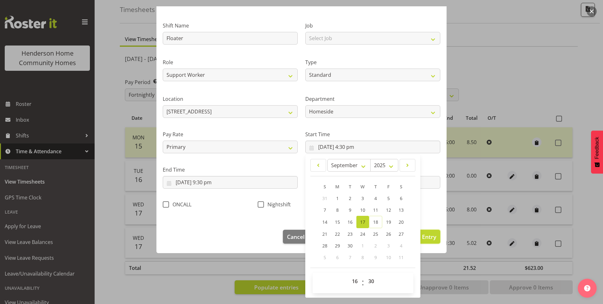
click at [429, 243] on button "Update Entry" at bounding box center [419, 236] width 44 height 14
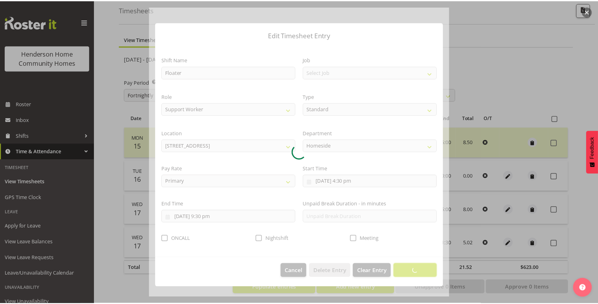
scroll to position [0, 0]
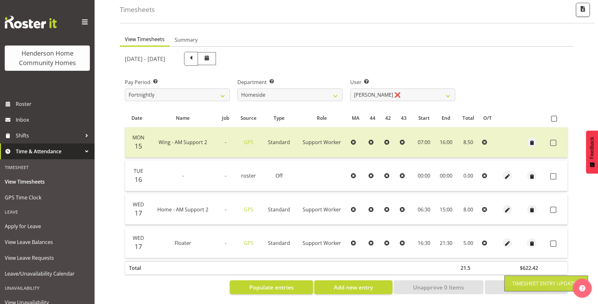
drag, startPoint x: 555, startPoint y: 239, endPoint x: 553, endPoint y: 228, distance: 10.6
click at [555, 240] on span at bounding box center [554, 243] width 6 height 6
checkbox input "true"
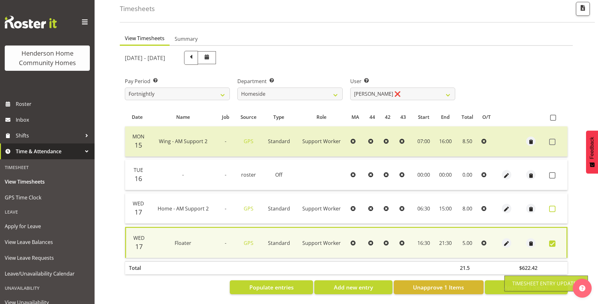
click at [554, 207] on span at bounding box center [553, 208] width 6 height 6
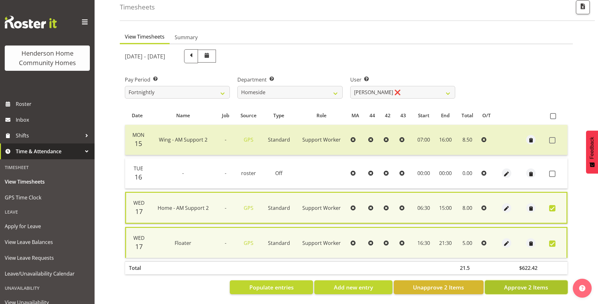
click at [538, 286] on span "Approve 2 Items" at bounding box center [526, 287] width 44 height 8
checkbox input "false"
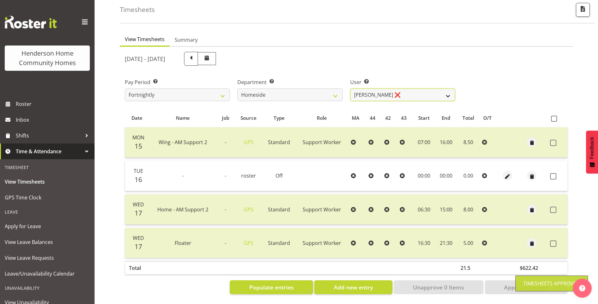
click at [366, 90] on select "Asiasiga Vili ✔ Billie-Rose Dunlop ❌ Brijesh (BK) Kachhadiya ✔ Cheenee Vargas ❌…" at bounding box center [403, 94] width 105 height 13
click at [351, 88] on select "Asiasiga Vili ✔ Billie-Rose Dunlop ❌ Brijesh (BK) Kachhadiya ✔ Cheenee Vargas ❌…" at bounding box center [403, 94] width 105 height 13
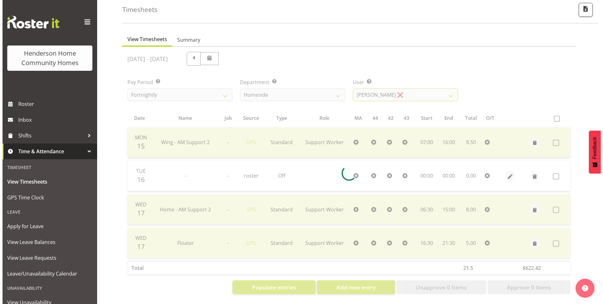
scroll to position [12, 0]
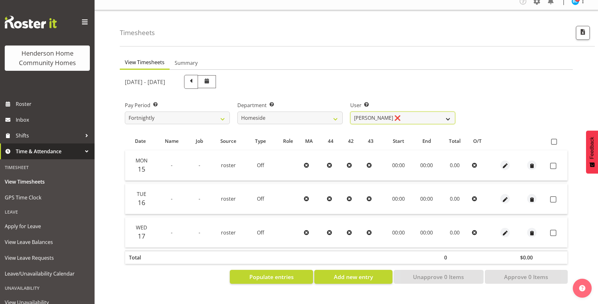
click at [363, 111] on select "Asiasiga Vili ✔ Billie-Rose Dunlop ❌ Brijesh (BK) Kachhadiya ✔ Cheenee Vargas ❌…" at bounding box center [403, 117] width 105 height 13
select select "10443"
click at [351, 111] on select "Asiasiga Vili ✔ Billie-Rose Dunlop ❌ Brijesh (BK) Kachhadiya ✔ Cheenee Vargas ❌…" at bounding box center [403, 117] width 105 height 13
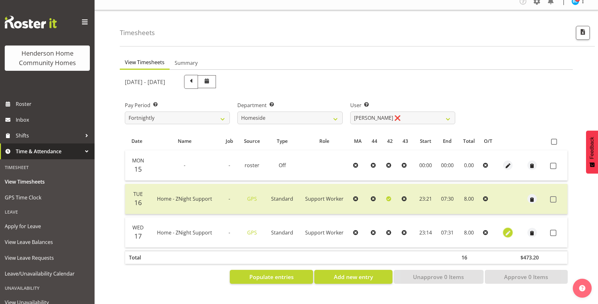
click at [511, 227] on button "button" at bounding box center [508, 231] width 9 height 9
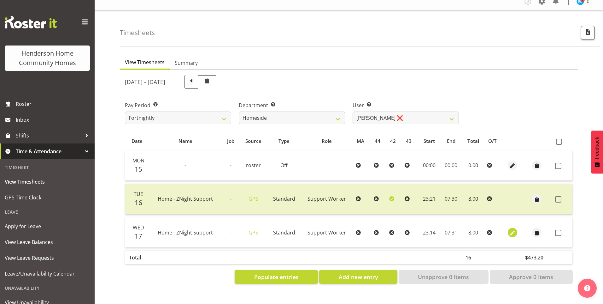
select select "Standard"
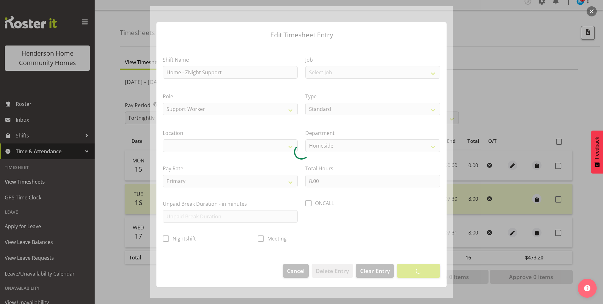
select select "1067"
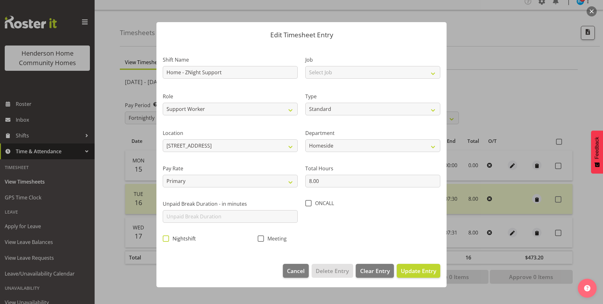
drag, startPoint x: 168, startPoint y: 239, endPoint x: 274, endPoint y: 253, distance: 107.2
click at [169, 239] on span at bounding box center [166, 238] width 6 height 6
click at [167, 239] on input "Nightshift" at bounding box center [165, 238] width 4 height 4
checkbox input "true"
drag, startPoint x: 418, startPoint y: 269, endPoint x: 443, endPoint y: 259, distance: 26.7
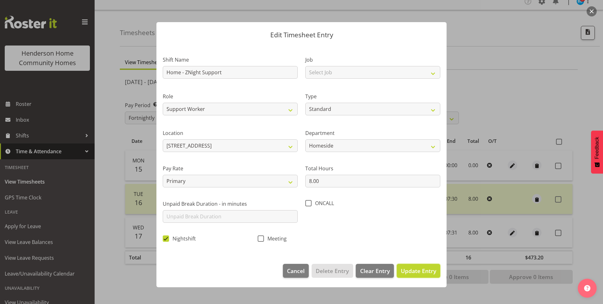
click at [421, 267] on span "Update Entry" at bounding box center [418, 271] width 35 height 8
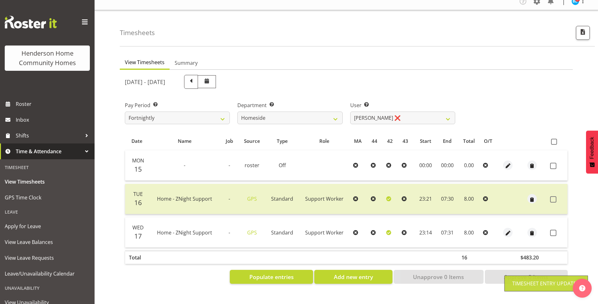
click at [556, 229] on span at bounding box center [554, 232] width 6 height 6
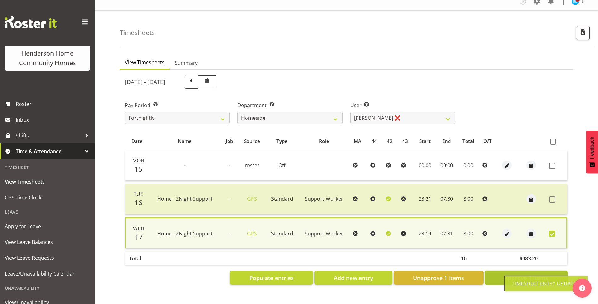
click at [515, 273] on span "Approve 1 Items" at bounding box center [526, 277] width 44 height 8
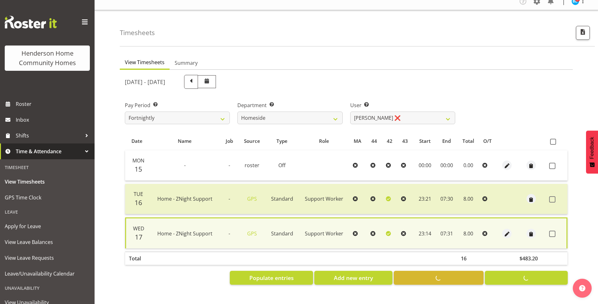
checkbox input "false"
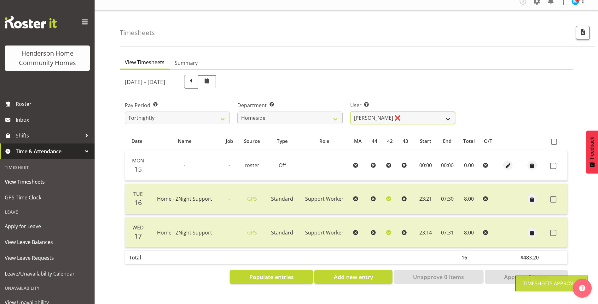
click at [367, 111] on select "Asiasiga Vili ✔ Billie-Rose Dunlop ❌ Brijesh (BK) Kachhadiya ✔ Cheenee Vargas ❌…" at bounding box center [403, 117] width 105 height 13
select select "8540"
click at [351, 111] on select "Asiasiga Vili ✔ Billie-Rose Dunlop ❌ Brijesh (BK) Kachhadiya ✔ Cheenee Vargas ❌…" at bounding box center [403, 117] width 105 height 13
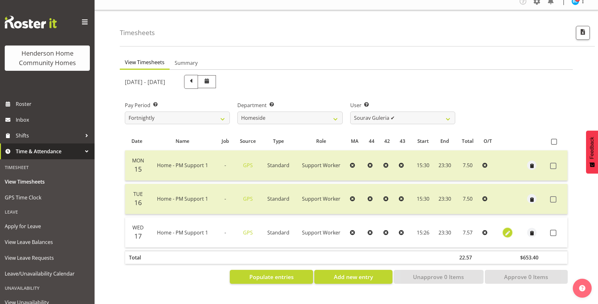
click at [506, 229] on span "button" at bounding box center [507, 232] width 7 height 7
select select "Standard"
select select "8"
select select "2025"
select select "15"
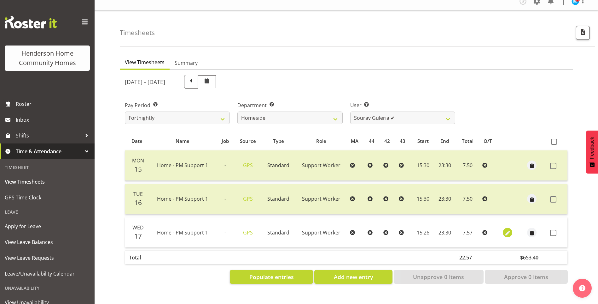
select select "26"
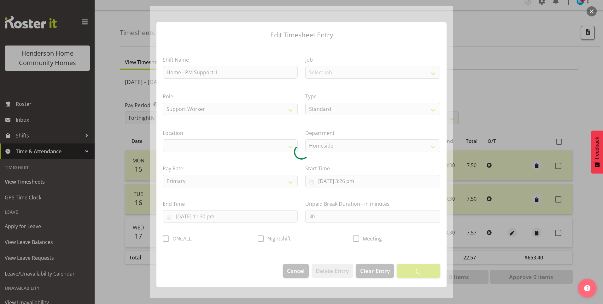
select select "1067"
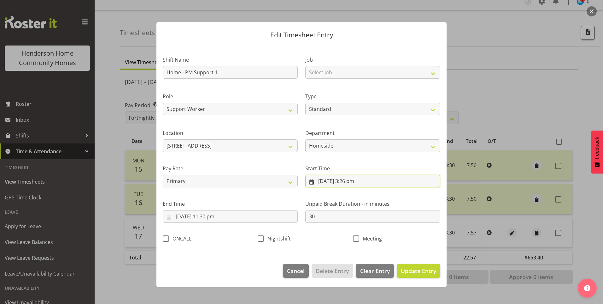
click at [357, 182] on input "17/09/2025, 3:26 pm" at bounding box center [372, 180] width 135 height 13
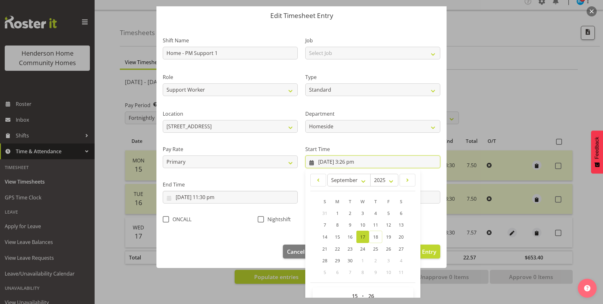
scroll to position [34, 0]
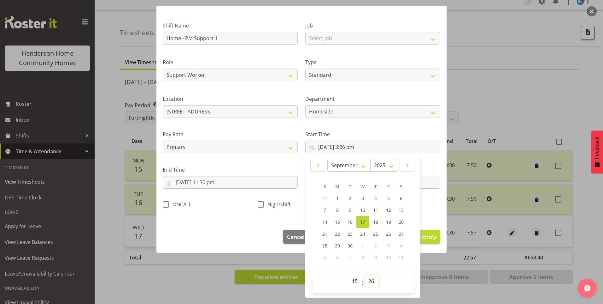
click at [372, 283] on select "00 01 02 03 04 05 06 07 08 09 10 11 12 13 14 15 16 17 18 19 20 21 22 23 24 25 2…" at bounding box center [372, 280] width 14 height 13
select select "30"
click at [365, 274] on select "00 01 02 03 04 05 06 07 08 09 10 11 12 13 14 15 16 17 18 19 20 21 22 23 24 25 2…" at bounding box center [372, 280] width 14 height 13
type input "17/09/2025, 3:30 pm"
click at [433, 233] on button "Update Entry" at bounding box center [419, 236] width 44 height 14
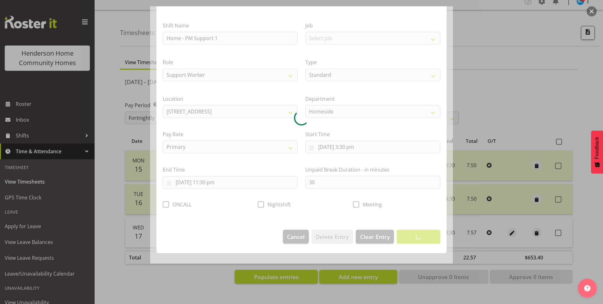
scroll to position [0, 0]
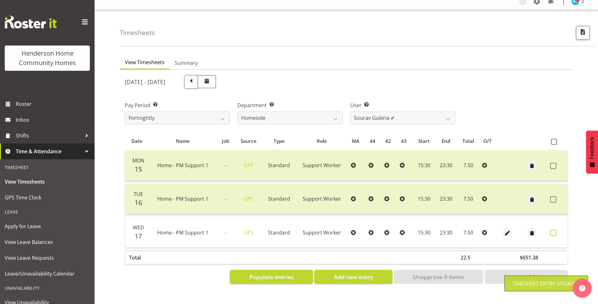
click at [553, 229] on span at bounding box center [554, 232] width 6 height 6
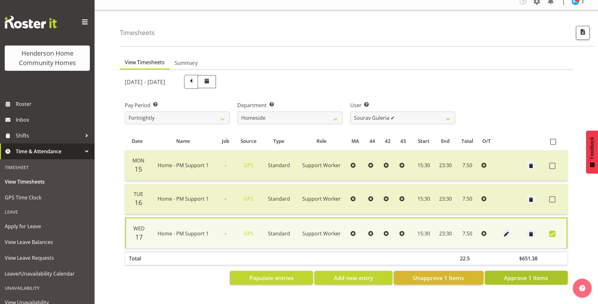
click at [524, 273] on span "Approve 1 Items" at bounding box center [526, 277] width 44 height 8
checkbox input "false"
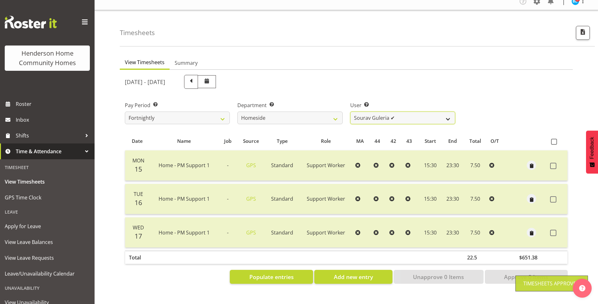
click at [364, 115] on select "Asiasiga Vili ✔ Billie-Rose Dunlop ❌ Brijesh (BK) Kachhadiya ✔ Cheenee Vargas ❌…" at bounding box center [403, 117] width 105 height 13
select select "8527"
click at [351, 111] on select "Asiasiga Vili ✔ Billie-Rose Dunlop ❌ Brijesh (BK) Kachhadiya ✔ Cheenee Vargas ❌…" at bounding box center [403, 117] width 105 height 13
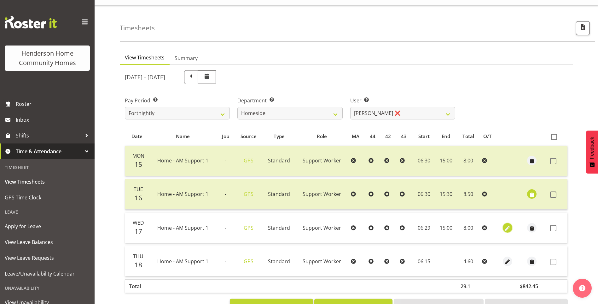
click at [506, 228] on span "button" at bounding box center [507, 227] width 7 height 7
select select "Standard"
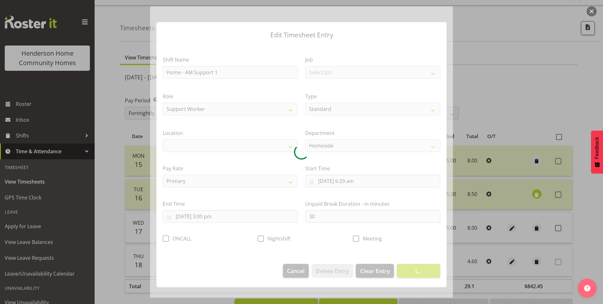
select select "1067"
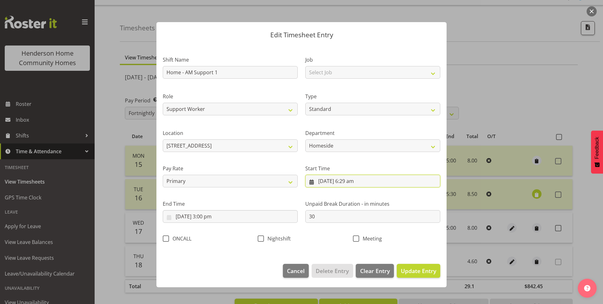
click at [359, 183] on input "17/09/2025, 6:29 am" at bounding box center [372, 180] width 135 height 13
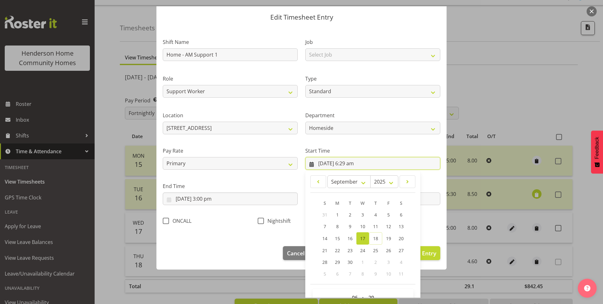
scroll to position [34, 0]
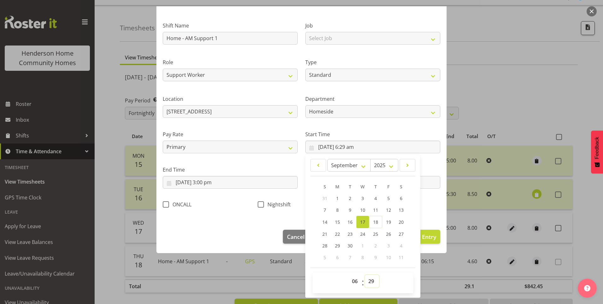
click at [373, 278] on select "00 01 02 03 04 05 06 07 08 09 10 11 12 13 14 15 16 17 18 19 20 21 22 23 24 25 2…" at bounding box center [372, 280] width 14 height 13
select select "30"
click at [365, 274] on select "00 01 02 03 04 05 06 07 08 09 10 11 12 13 14 15 16 17 18 19 20 21 22 23 24 25 2…" at bounding box center [372, 280] width 14 height 13
type input "17/09/2025, 6:30 am"
click at [425, 240] on span "Update Entry" at bounding box center [418, 236] width 35 height 8
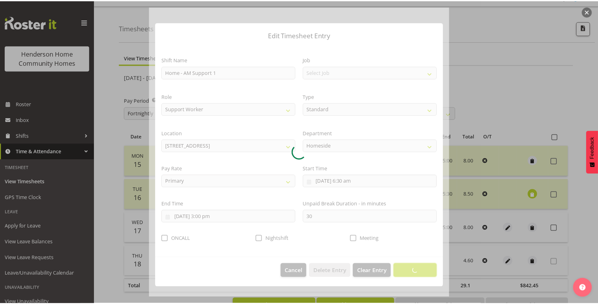
scroll to position [0, 0]
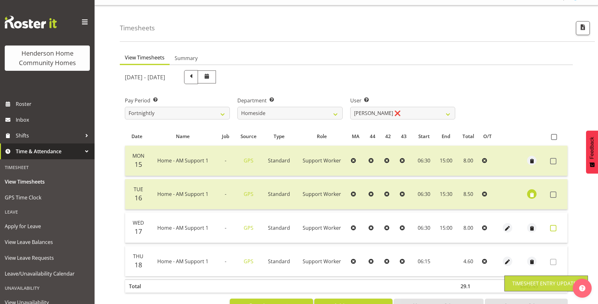
click at [553, 228] on span at bounding box center [554, 228] width 6 height 6
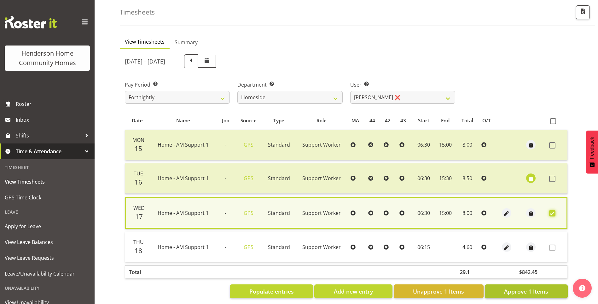
scroll to position [36, 0]
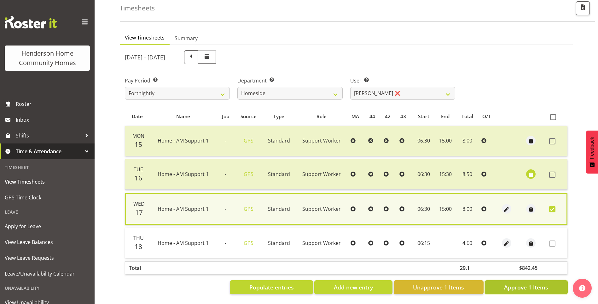
click at [525, 283] on span "Approve 1 Items" at bounding box center [526, 287] width 44 height 8
checkbox input "false"
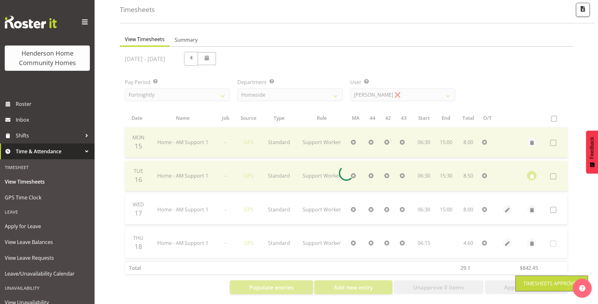
scroll to position [35, 0]
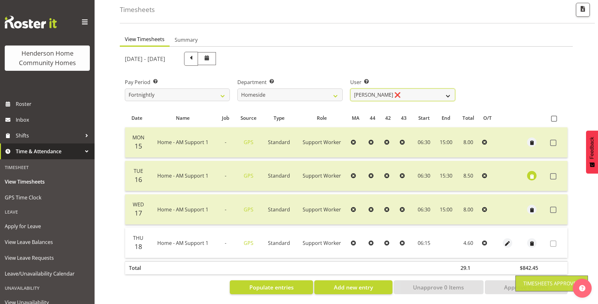
click at [379, 90] on select "Asiasiga Vili ✔ Billie-Rose Dunlop ❌ Brijesh (BK) Kachhadiya ✔ Cheenee Vargas ❌…" at bounding box center [403, 94] width 105 height 13
select select "8543"
click at [351, 88] on select "Asiasiga Vili ✔ Billie-Rose Dunlop ❌ Brijesh (BK) Kachhadiya ✔ Cheenee Vargas ❌…" at bounding box center [403, 94] width 105 height 13
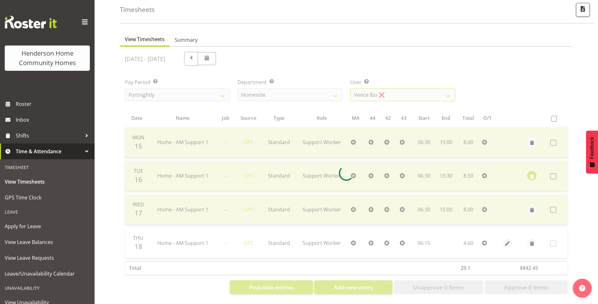
scroll to position [12, 0]
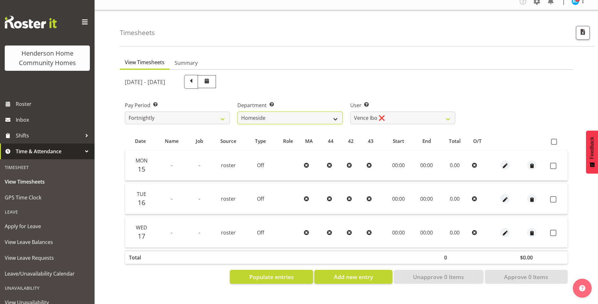
click at [283, 111] on select "Admin Homeside Houses Wingside" at bounding box center [290, 117] width 105 height 13
select select "748"
click at [238, 111] on select "Admin Homeside Houses Wingside" at bounding box center [290, 117] width 105 height 13
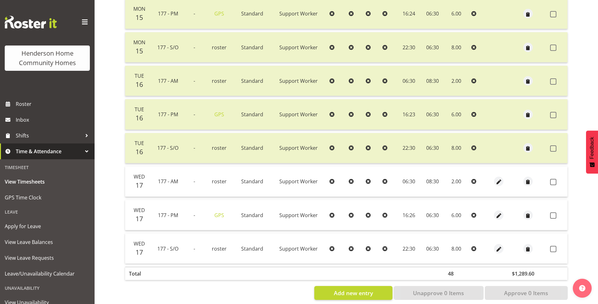
scroll to position [201, 0]
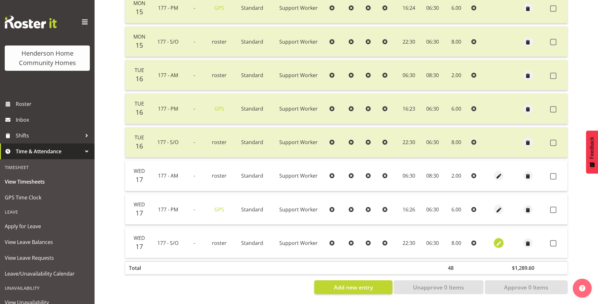
click at [497, 241] on span "button" at bounding box center [499, 242] width 7 height 7
select select "Standard"
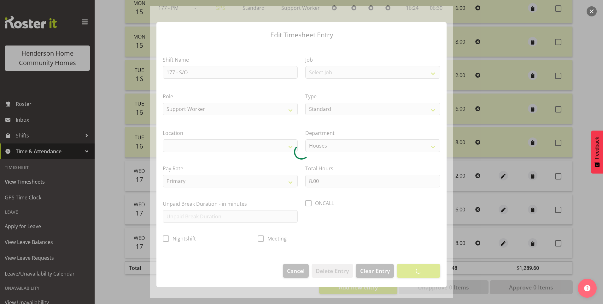
select select
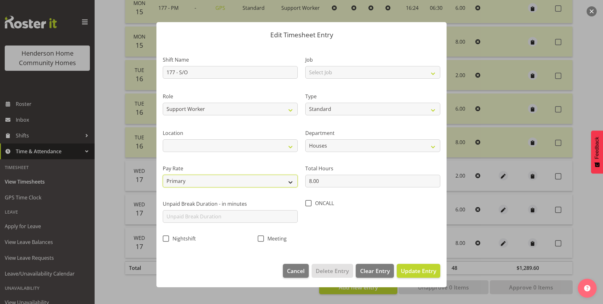
drag, startPoint x: 196, startPoint y: 180, endPoint x: 194, endPoint y: 183, distance: 3.7
click at [196, 180] on select "Primary Secondary Tertiary Fourth Fifth" at bounding box center [230, 180] width 135 height 13
select select "secondary"
click at [163, 174] on select "Primary Secondary Tertiary Fourth Fifth" at bounding box center [230, 180] width 135 height 13
drag, startPoint x: 412, startPoint y: 268, endPoint x: 395, endPoint y: 256, distance: 20.8
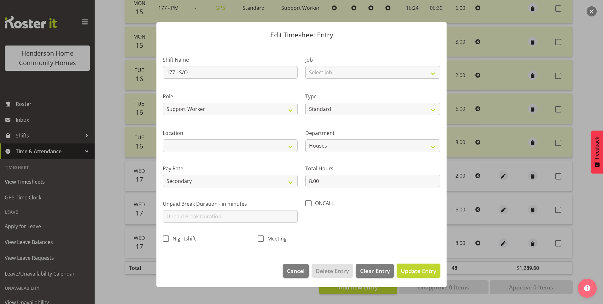
click at [412, 268] on span "Update Entry" at bounding box center [418, 271] width 35 height 8
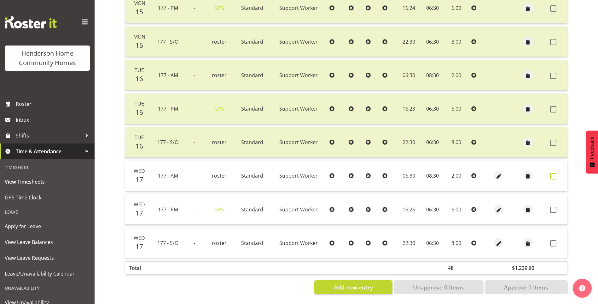
click at [554, 174] on span at bounding box center [554, 176] width 6 height 6
checkbox input "true"
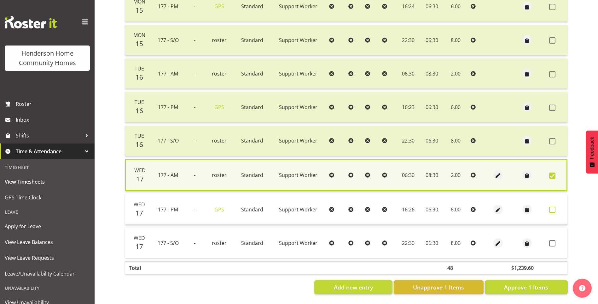
click at [551, 209] on span at bounding box center [553, 209] width 6 height 6
checkbox input "true"
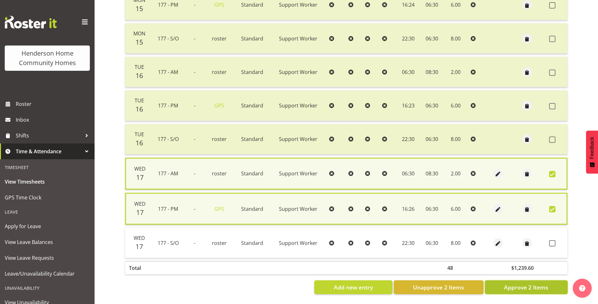
click at [530, 289] on span "Approve 2 Items" at bounding box center [526, 287] width 44 height 8
checkbox input "false"
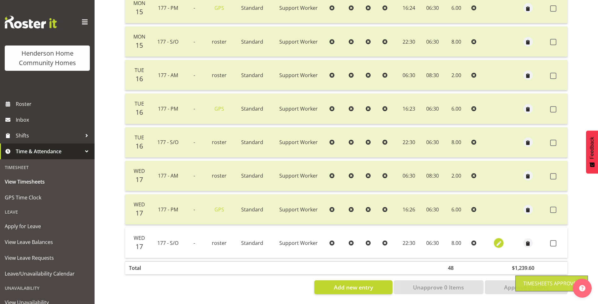
click at [500, 239] on span "button" at bounding box center [499, 242] width 7 height 7
select select "Standard"
select select "secondary"
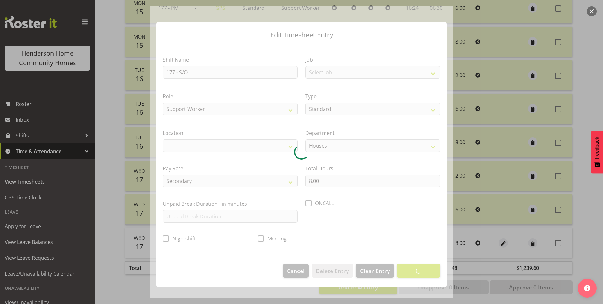
select select
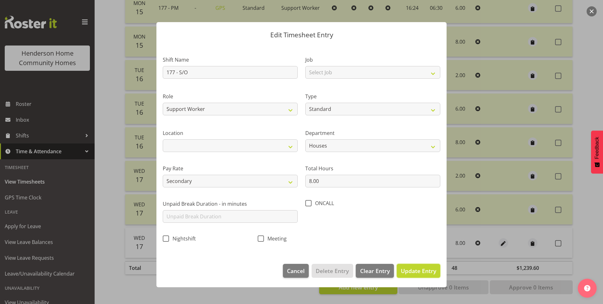
click at [429, 273] on span "Update Entry" at bounding box center [418, 270] width 35 height 8
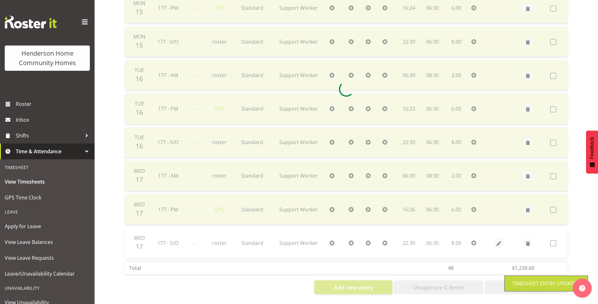
click at [558, 237] on div at bounding box center [346, 89] width 453 height 420
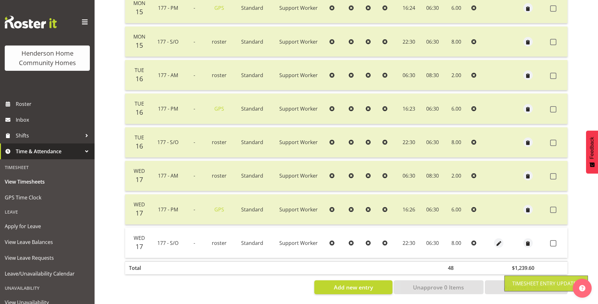
click at [550, 241] on td at bounding box center [558, 242] width 20 height 30
click at [554, 240] on span at bounding box center [554, 243] width 6 height 6
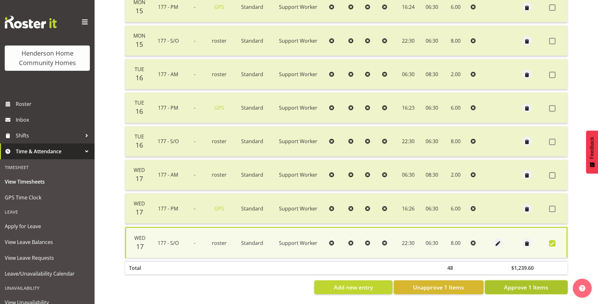
click at [543, 283] on span "Approve 1 Items" at bounding box center [526, 287] width 44 height 8
checkbox input "false"
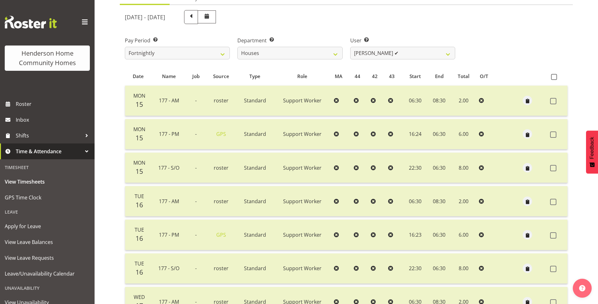
scroll to position [12, 0]
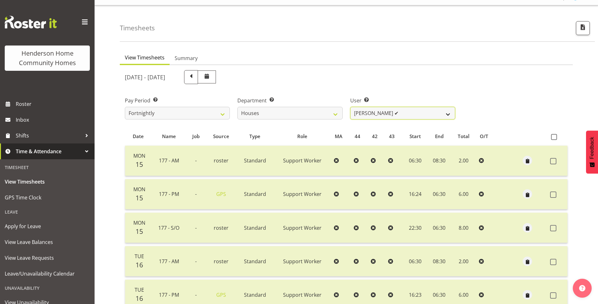
click at [388, 109] on select "Billie Sothern ✔ Dipika Thapa ❌ Jess Aracan ❌ Katrina Shaw ❌ Liezl Sanchez ❌ Ma…" at bounding box center [403, 113] width 105 height 13
select select "8541"
click at [351, 107] on select "Billie Sothern ✔ Dipika Thapa ❌ Jess Aracan ❌ Katrina Shaw ❌ Liezl Sanchez ❌ Ma…" at bounding box center [403, 113] width 105 height 13
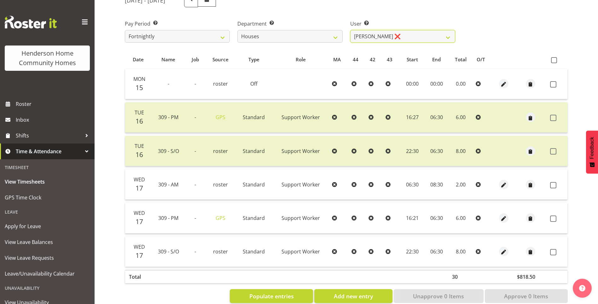
scroll to position [102, 0]
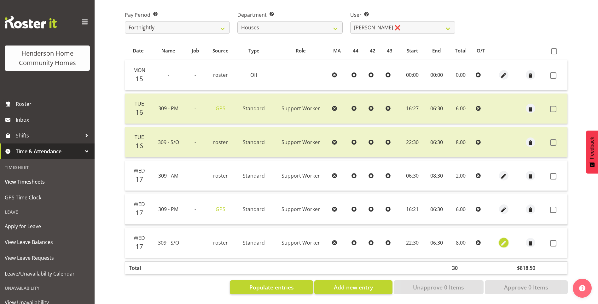
click at [501, 239] on span "button" at bounding box center [503, 242] width 7 height 7
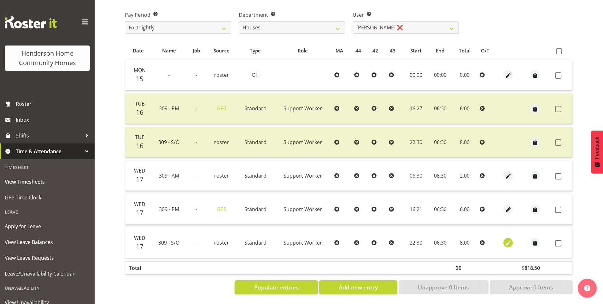
select select "Standard"
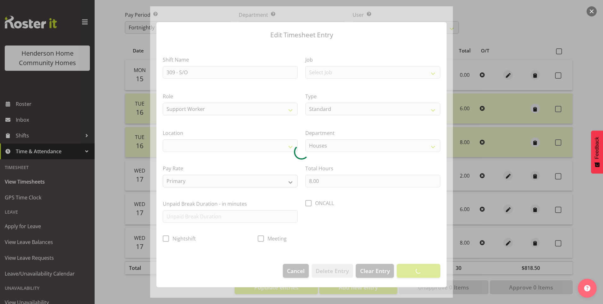
select select "1070"
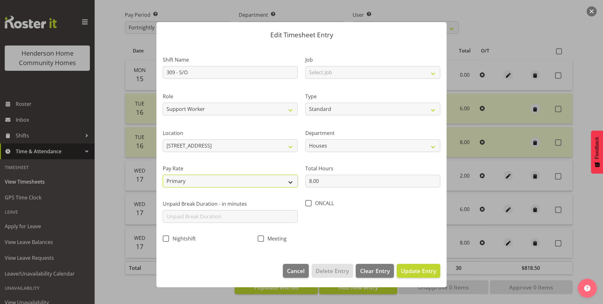
drag, startPoint x: 196, startPoint y: 178, endPoint x: 197, endPoint y: 184, distance: 5.8
click at [196, 178] on select "Primary Secondary Tertiary Fourth Fifth" at bounding box center [230, 180] width 135 height 13
select select "secondary"
click at [163, 174] on select "Primary Secondary Tertiary Fourth Fifth" at bounding box center [230, 180] width 135 height 13
click at [417, 268] on span "Update Entry" at bounding box center [418, 271] width 35 height 8
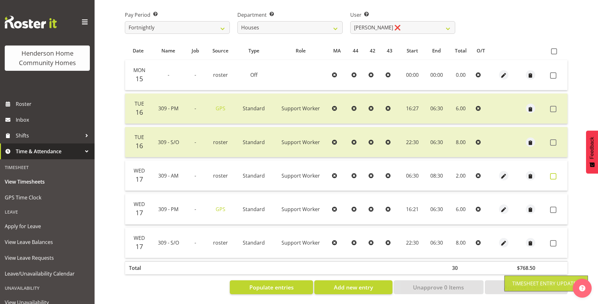
click at [554, 173] on span at bounding box center [554, 176] width 6 height 6
checkbox input "true"
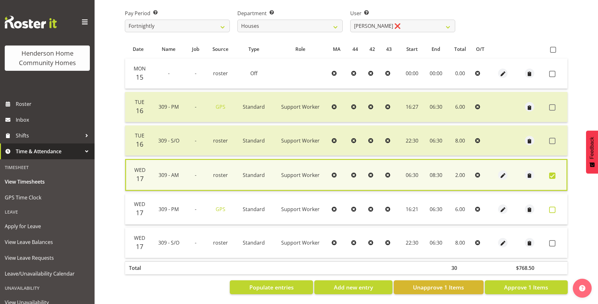
drag, startPoint x: 554, startPoint y: 208, endPoint x: 552, endPoint y: 248, distance: 40.4
click at [554, 208] on span at bounding box center [553, 209] width 6 height 6
checkbox input "true"
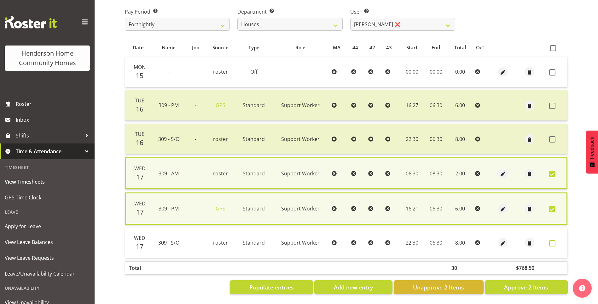
click at [551, 243] on span at bounding box center [553, 243] width 6 height 6
checkbox input "true"
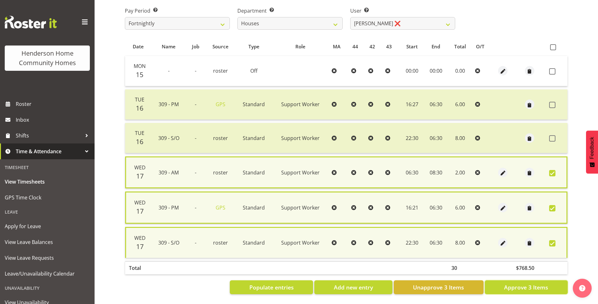
drag, startPoint x: 544, startPoint y: 286, endPoint x: 540, endPoint y: 281, distance: 5.4
click at [543, 286] on span "Approve 3 Items" at bounding box center [526, 287] width 44 height 8
checkbox input "false"
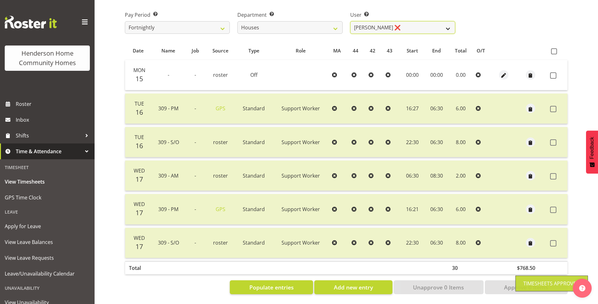
click at [369, 24] on select "Billie Sothern ✔ Dipika Thapa ❌ Jess Aracan ❌ Katrina Shaw ❌ Liezl Sanchez ❌ Ma…" at bounding box center [403, 27] width 105 height 13
click at [351, 21] on select "Billie Sothern ✔ Dipika Thapa ❌ Jess Aracan ❌ Katrina Shaw ❌ Liezl Sanchez ❌ Ma…" at bounding box center [403, 27] width 105 height 13
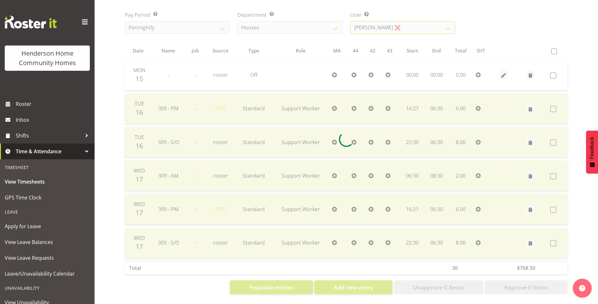
scroll to position [12, 0]
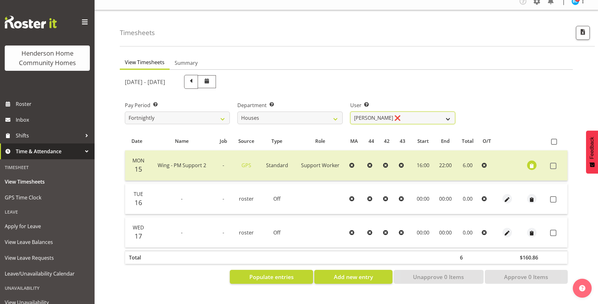
click at [386, 115] on select "Billie Sothern ✔ Dipika Thapa ❌ Jess Aracan ❌ Katrina Shaw ❌ Liezl Sanchez ❌ Ma…" at bounding box center [403, 117] width 105 height 13
select select "8524"
click at [351, 111] on select "Billie Sothern ✔ Dipika Thapa ❌ Jess Aracan ❌ Katrina Shaw ❌ Liezl Sanchez ❌ Ma…" at bounding box center [403, 117] width 105 height 13
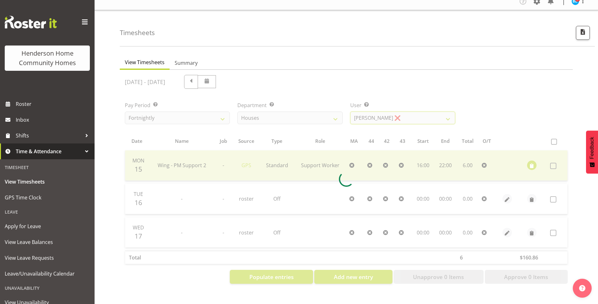
scroll to position [102, 0]
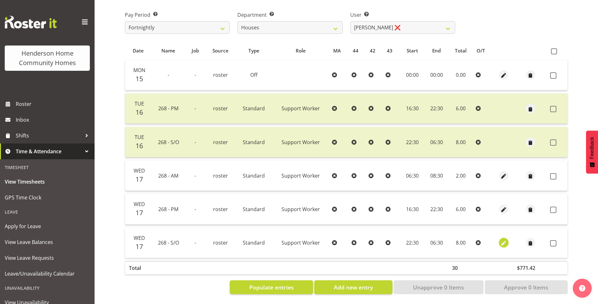
click at [503, 239] on span "button" at bounding box center [503, 242] width 7 height 7
select select "Standard"
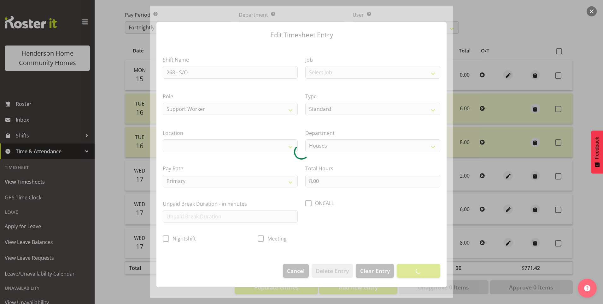
select select "1069"
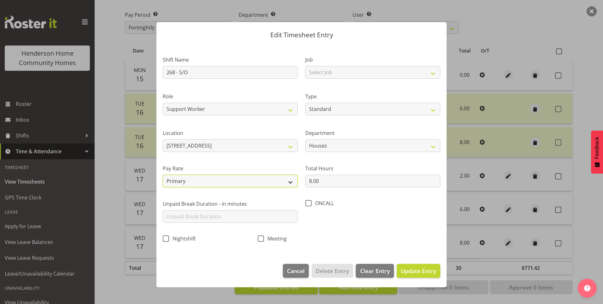
click at [207, 180] on select "Primary Secondary Tertiary Fourth Fifth" at bounding box center [230, 180] width 135 height 13
select select "secondary"
click at [163, 174] on select "Primary Secondary Tertiary Fourth Fifth" at bounding box center [230, 180] width 135 height 13
click at [431, 269] on span "Update Entry" at bounding box center [418, 271] width 35 height 8
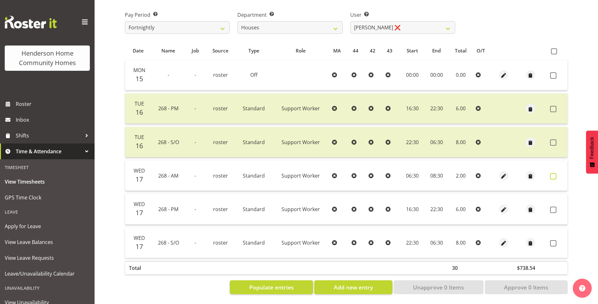
click at [556, 173] on span at bounding box center [554, 176] width 6 height 6
checkbox input "true"
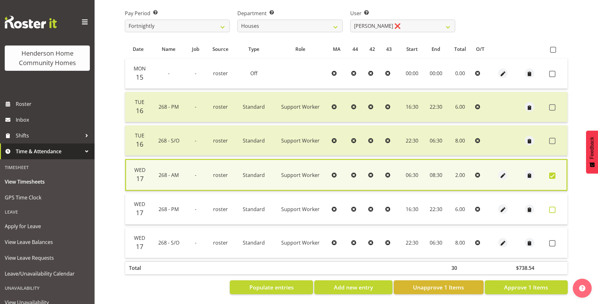
click at [554, 208] on span at bounding box center [553, 209] width 6 height 6
checkbox input "true"
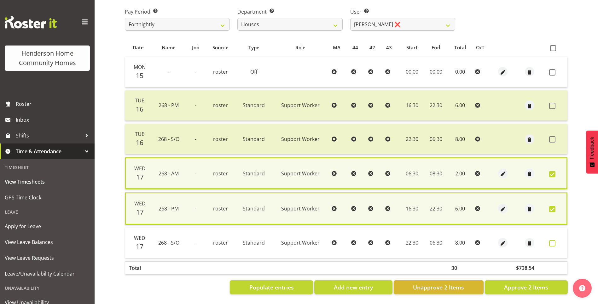
click at [557, 243] on label at bounding box center [555, 243] width 10 height 6
checkbox input "true"
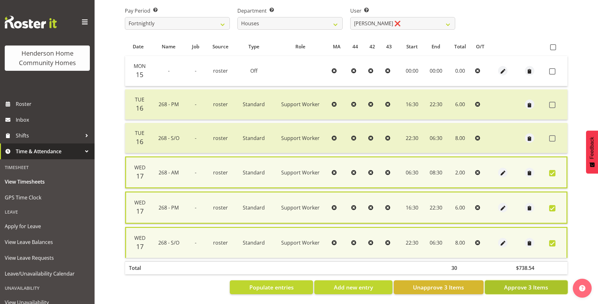
click at [545, 287] on span "Approve 3 Items" at bounding box center [526, 287] width 44 height 8
checkbox input "false"
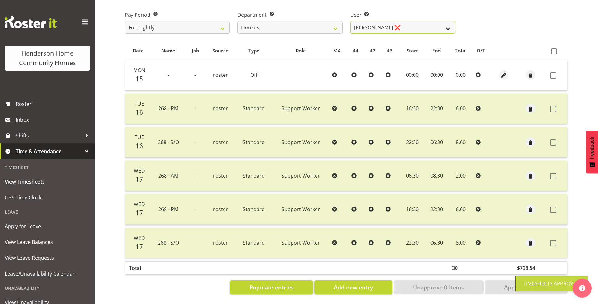
click at [370, 21] on select "Billie Sothern ✔ Dipika Thapa ❌ Jess Aracan ❌ Katrina Shaw ❌ Liezl Sanchez ❌ Ma…" at bounding box center [403, 27] width 105 height 13
select select "10532"
click at [351, 21] on select "Billie Sothern ✔ Dipika Thapa ❌ Jess Aracan ❌ Katrina Shaw ❌ Liezl Sanchez ❌ Ma…" at bounding box center [403, 27] width 105 height 13
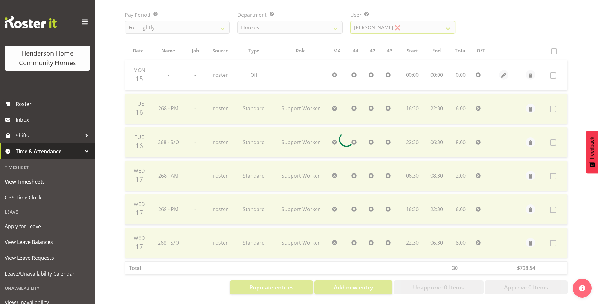
scroll to position [35, 0]
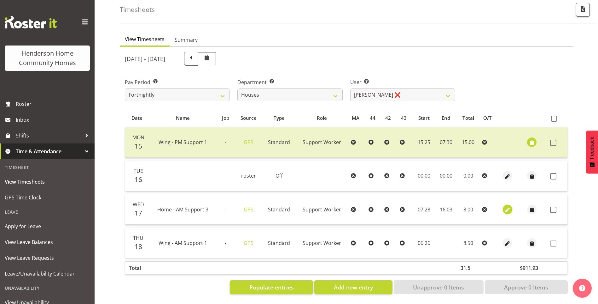
click at [508, 206] on span "button" at bounding box center [507, 209] width 7 height 7
select select "Standard"
select select "746"
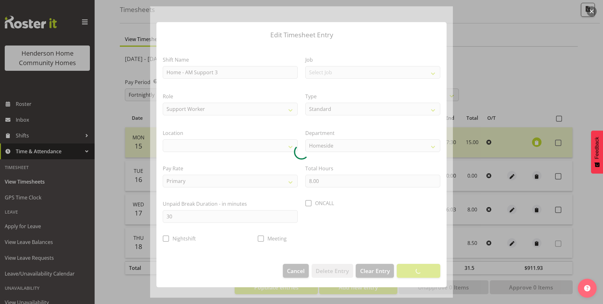
select select "1067"
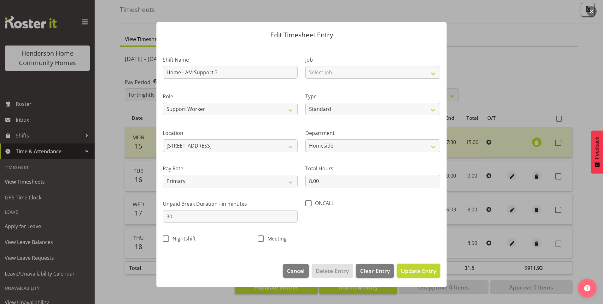
click at [416, 267] on span "Update Entry" at bounding box center [418, 271] width 35 height 8
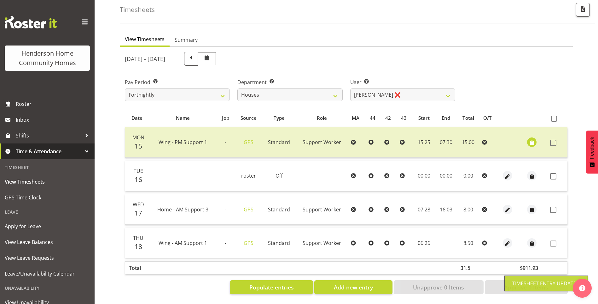
click at [556, 206] on span at bounding box center [554, 209] width 6 height 6
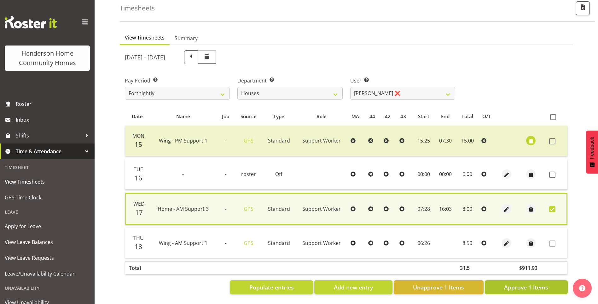
click at [527, 283] on span "Approve 1 Items" at bounding box center [526, 287] width 44 height 8
checkbox input "false"
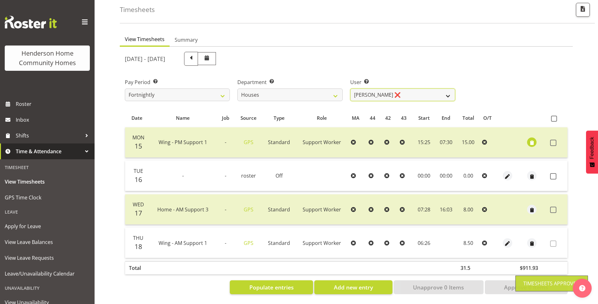
click at [374, 88] on select "Billie Sothern ✔ Dipika Thapa ❌ Jess Aracan ❌ Katrina Shaw ❌ Liezl Sanchez ❌ Ma…" at bounding box center [403, 94] width 105 height 13
click at [351, 88] on select "Billie Sothern ✔ Dipika Thapa ❌ Jess Aracan ❌ Katrina Shaw ❌ Liezl Sanchez ❌ Ma…" at bounding box center [403, 94] width 105 height 13
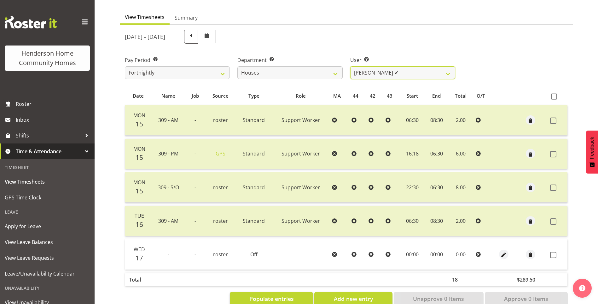
scroll to position [68, 0]
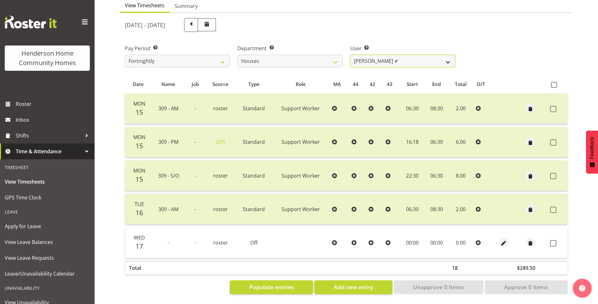
click at [387, 59] on select "Billie Sothern ✔ Dipika Thapa ❌ Jess Aracan ❌ Katrina Shaw ❌ Liezl Sanchez ❌ Ma…" at bounding box center [403, 61] width 105 height 13
select select "11455"
click at [351, 55] on select "Billie Sothern ✔ Dipika Thapa ❌ Jess Aracan ❌ Katrina Shaw ❌ Liezl Sanchez ❌ Ma…" at bounding box center [403, 61] width 105 height 13
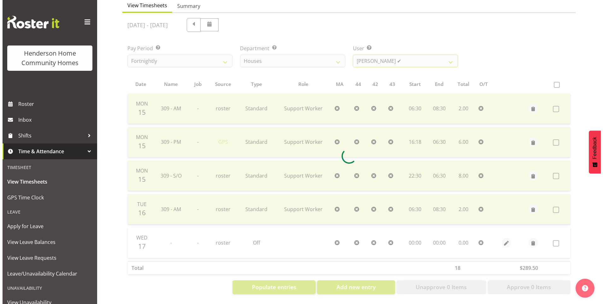
scroll to position [12, 0]
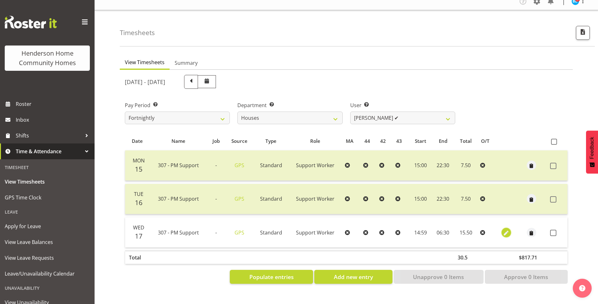
click at [506, 229] on span "button" at bounding box center [506, 232] width 7 height 7
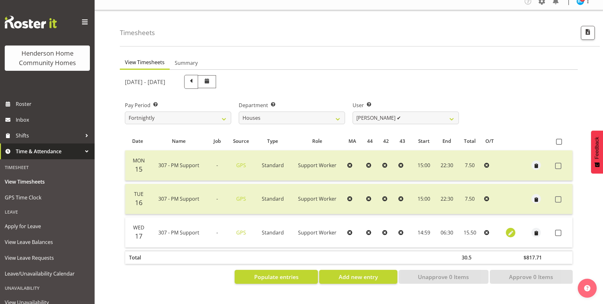
select select "Standard"
select select "8"
select select "2025"
select select "14"
select select "59"
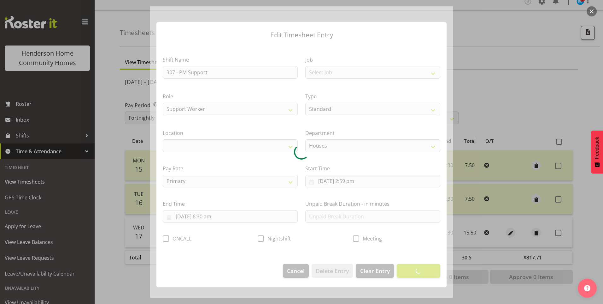
select select "1076"
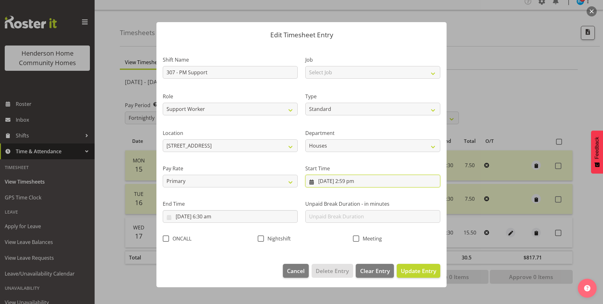
click at [353, 186] on input "17/09/2025, 2:59 pm" at bounding box center [372, 180] width 135 height 13
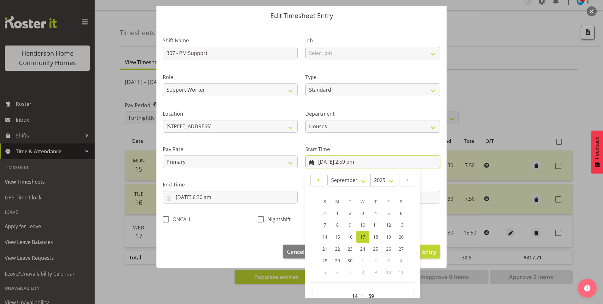
scroll to position [34, 0]
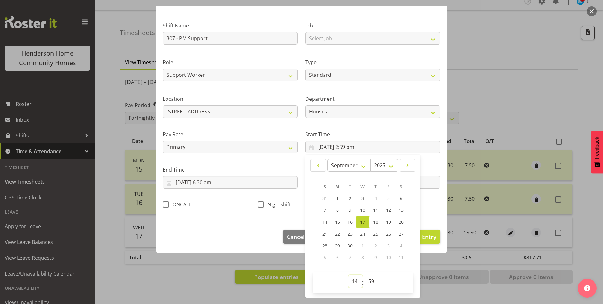
drag, startPoint x: 352, startPoint y: 280, endPoint x: 352, endPoint y: 276, distance: 3.8
click at [352, 280] on select "00 01 02 03 04 05 06 07 08 09 10 11 12 13 14 15 16 17 18 19 20 21 22 23" at bounding box center [356, 280] width 14 height 13
select select "15"
click at [349, 274] on select "00 01 02 03 04 05 06 07 08 09 10 11 12 13 14 15 16 17 18 19 20 21 22 23" at bounding box center [356, 280] width 14 height 13
type input "17/09/2025, 3:59 pm"
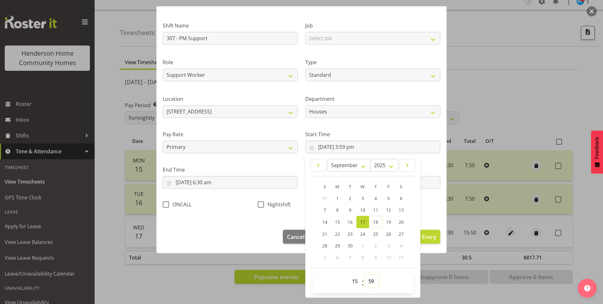
click at [371, 280] on select "00 01 02 03 04 05 06 07 08 09 10 11 12 13 14 15 16 17 18 19 20 21 22 23 24 25 2…" at bounding box center [372, 280] width 14 height 13
select select "0"
click at [365, 274] on select "00 01 02 03 04 05 06 07 08 09 10 11 12 13 14 15 16 17 18 19 20 21 22 23 24 25 2…" at bounding box center [372, 280] width 14 height 13
type input "17/09/2025, 3:00 pm"
click at [186, 179] on input "18/09/2025, 6:30 am" at bounding box center [230, 182] width 135 height 13
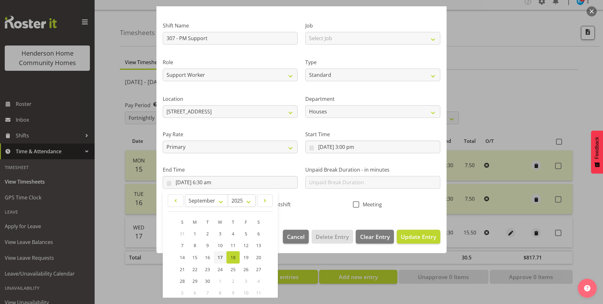
drag, startPoint x: 220, startPoint y: 256, endPoint x: 224, endPoint y: 258, distance: 4.1
click at [220, 256] on span "17" at bounding box center [220, 257] width 5 height 6
type input "17/09/2025, 6:30 am"
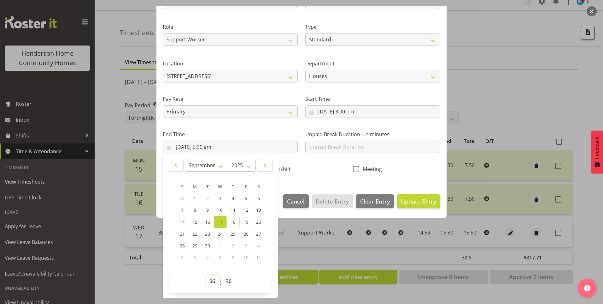
drag, startPoint x: 210, startPoint y: 282, endPoint x: 215, endPoint y: 276, distance: 8.3
click at [210, 282] on select "00 01 02 03 04 05 06 07 08 09 10 11 12 13 14 15 16 17 18 19 20 21 22 23" at bounding box center [213, 280] width 14 height 13
select select "22"
click at [206, 274] on select "00 01 02 03 04 05 06 07 08 09 10 11 12 13 14 15 16 17 18 19 20 21 22 23" at bounding box center [213, 280] width 14 height 13
type input "17/09/2025, 10:30 pm"
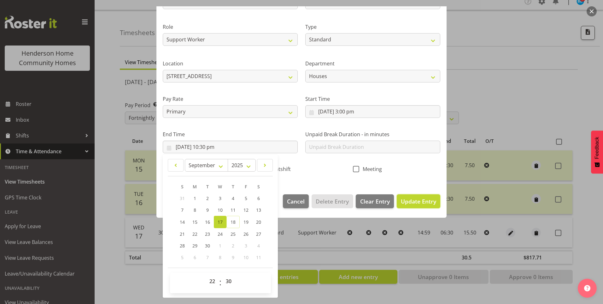
drag, startPoint x: 398, startPoint y: 199, endPoint x: 487, endPoint y: 199, distance: 89.0
click at [401, 199] on span "Update Entry" at bounding box center [418, 201] width 35 height 8
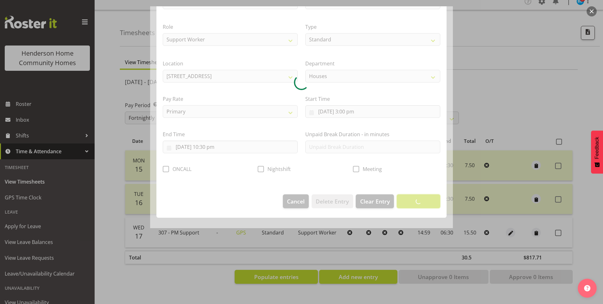
scroll to position [0, 0]
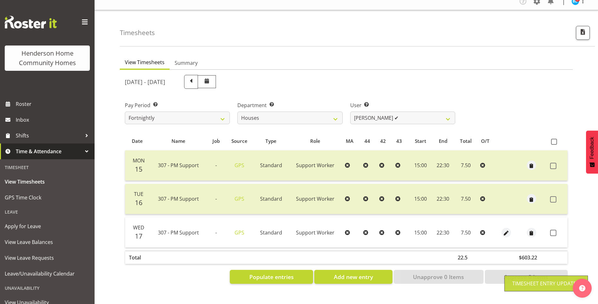
click at [554, 229] on span at bounding box center [554, 232] width 6 height 6
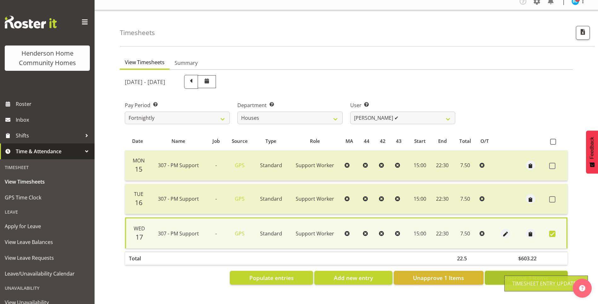
click at [526, 273] on span "Approve 1 Items" at bounding box center [526, 277] width 44 height 8
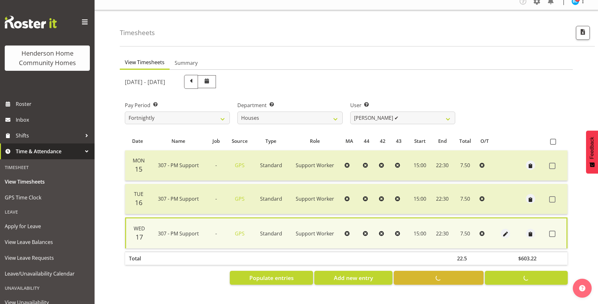
checkbox input "false"
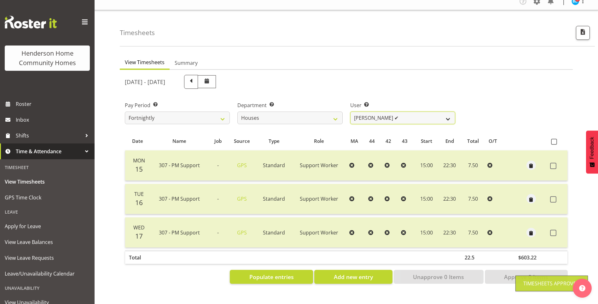
click at [368, 113] on select "Billie Sothern ✔ Dipika Thapa ❌ Jess Aracan ❌ Katrina Shaw ❌ Liezl Sanchez ❌ Ma…" at bounding box center [403, 117] width 105 height 13
select select "10375"
click at [351, 111] on select "Billie Sothern ✔ Dipika Thapa ❌ Jess Aracan ❌ Katrina Shaw ❌ Liezl Sanchez ❌ Ma…" at bounding box center [403, 117] width 105 height 13
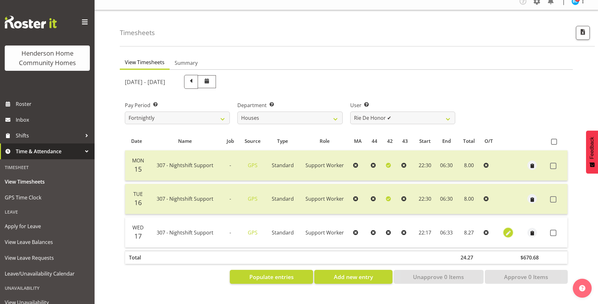
click at [506, 229] on span "button" at bounding box center [508, 232] width 7 height 7
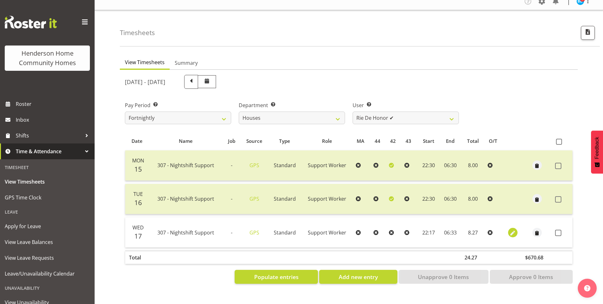
select select "Standard"
select select "8"
select select "2025"
select select "22"
select select "17"
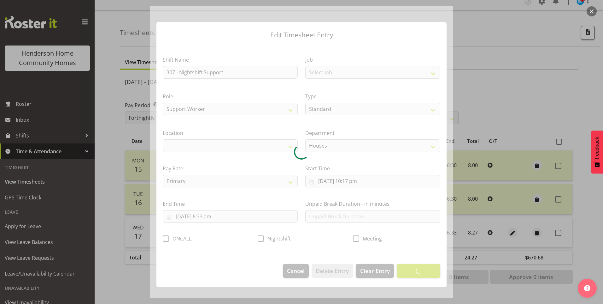
select select "1076"
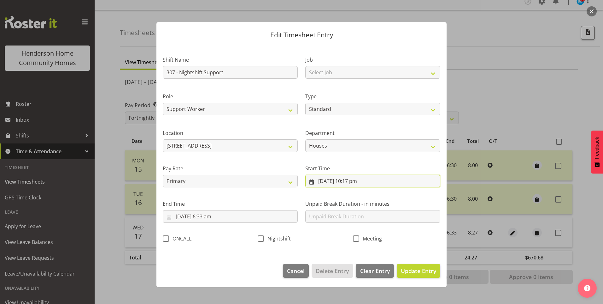
click at [361, 185] on input "17/09/2025, 10:17 pm" at bounding box center [372, 180] width 135 height 13
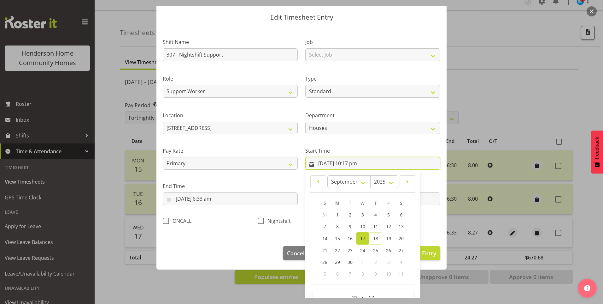
scroll to position [34, 0]
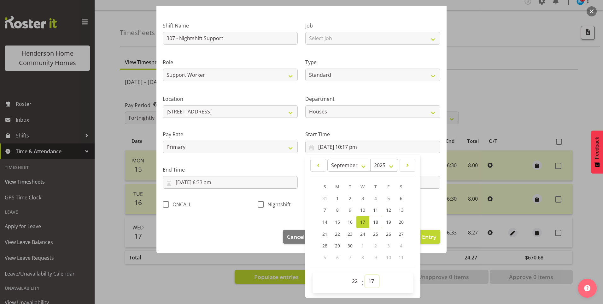
click at [370, 279] on select "00 01 02 03 04 05 06 07 08 09 10 11 12 13 14 15 16 17 18 19 20 21 22 23 24 25 2…" at bounding box center [372, 280] width 14 height 13
select select "30"
click at [365, 274] on select "00 01 02 03 04 05 06 07 08 09 10 11 12 13 14 15 16 17 18 19 20 21 22 23 24 25 2…" at bounding box center [372, 280] width 14 height 13
type input "17/09/2025, 10:30 pm"
click at [213, 185] on input "18/09/2025, 6:33 am" at bounding box center [230, 182] width 135 height 13
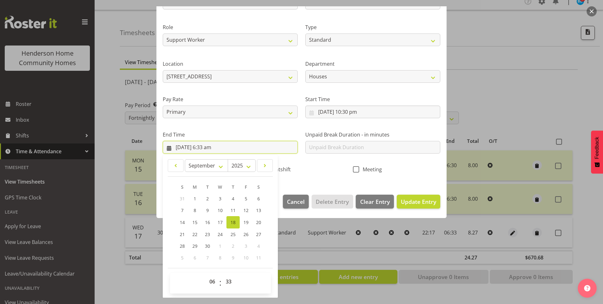
scroll to position [69, 0]
drag, startPoint x: 227, startPoint y: 277, endPoint x: 228, endPoint y: 274, distance: 3.7
click at [227, 277] on select "00 01 02 03 04 05 06 07 08 09 10 11 12 13 14 15 16 17 18 19 20 21 22 23 24 25 2…" at bounding box center [229, 280] width 14 height 13
select select "30"
click at [222, 274] on select "00 01 02 03 04 05 06 07 08 09 10 11 12 13 14 15 16 17 18 19 20 21 22 23 24 25 2…" at bounding box center [229, 280] width 14 height 13
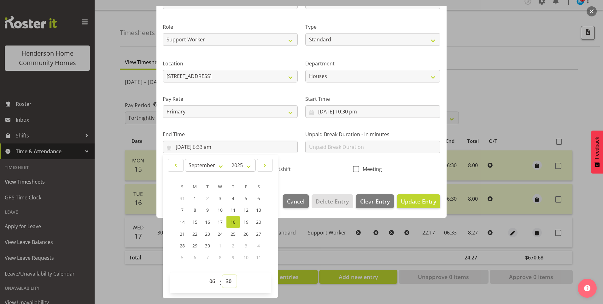
type input "18/09/2025, 6:30 am"
click at [281, 169] on span "Nightshift" at bounding box center [277, 169] width 27 height 6
click at [262, 169] on input "Nightshift" at bounding box center [260, 169] width 4 height 4
checkbox input "true"
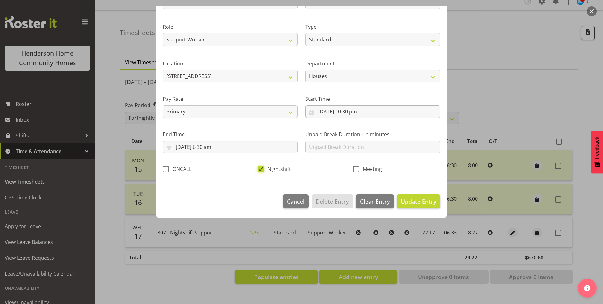
scroll to position [0, 0]
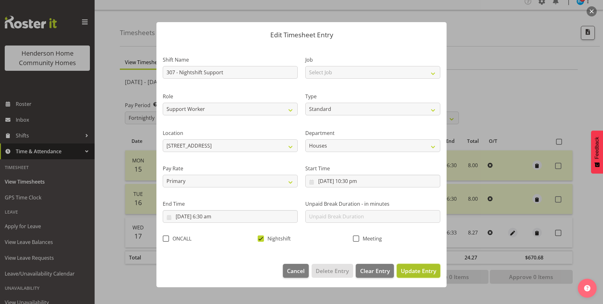
click at [437, 272] on button "Update Entry" at bounding box center [419, 270] width 44 height 14
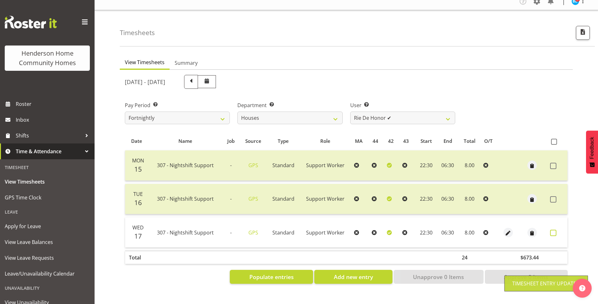
click at [552, 229] on span at bounding box center [554, 232] width 6 height 6
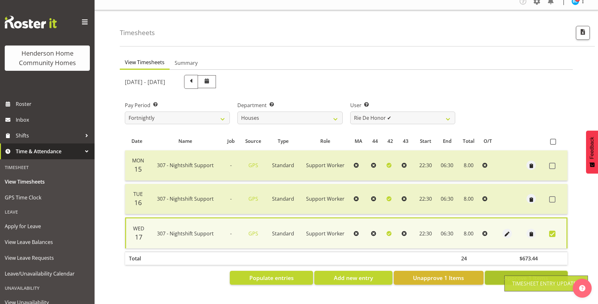
click at [516, 273] on span "Approve 1 Items" at bounding box center [526, 277] width 44 height 8
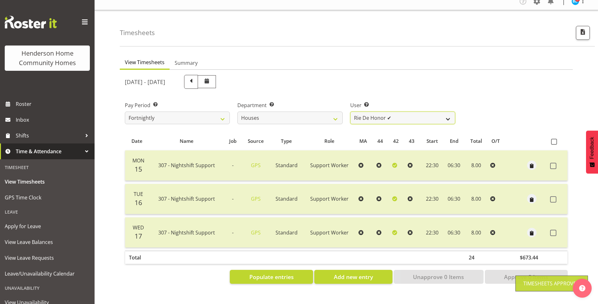
click at [377, 111] on select "Billie Sothern ✔ Dipika Thapa ❌ Jess Aracan ❌ Katrina Shaw ❌ Liezl Sanchez ❌ Ma…" at bounding box center [403, 117] width 105 height 13
click at [351, 111] on select "Billie Sothern ✔ Dipika Thapa ❌ Jess Aracan ❌ Katrina Shaw ❌ Liezl Sanchez ❌ Ma…" at bounding box center [403, 117] width 105 height 13
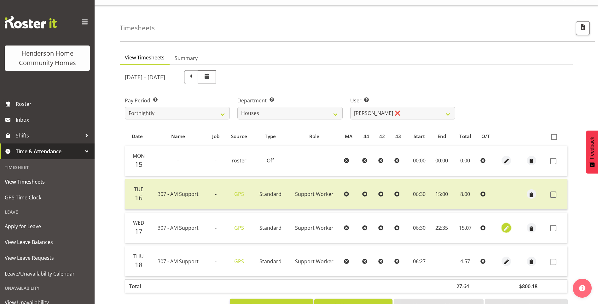
click at [506, 228] on span "button" at bounding box center [506, 227] width 7 height 7
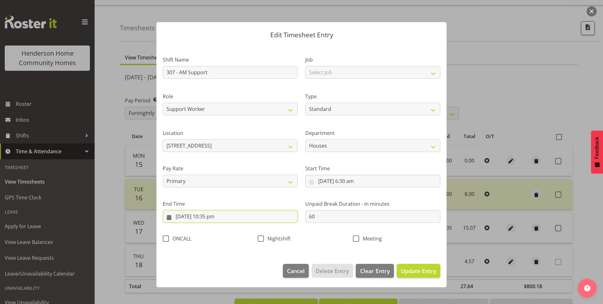
click at [214, 217] on input "17/09/2025, 10:35 pm" at bounding box center [230, 216] width 135 height 13
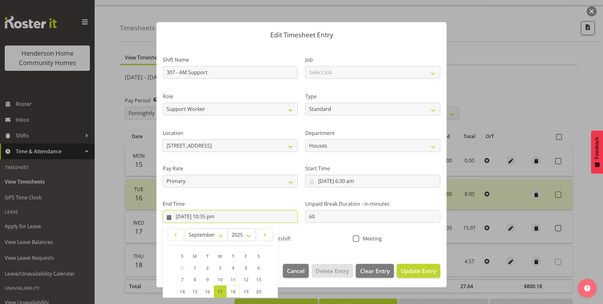
click at [209, 221] on input "17/09/2025, 10:35 pm" at bounding box center [230, 216] width 135 height 13
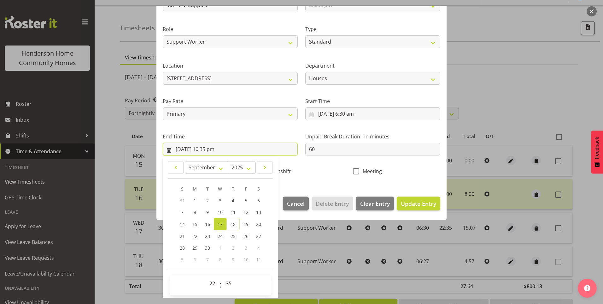
scroll to position [69, 0]
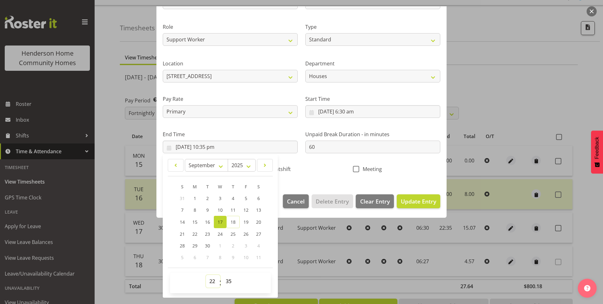
click at [213, 284] on select "00 01 02 03 04 05 06 07 08 09 10 11 12 13 14 15 16 17 18 19 20 21 22 23" at bounding box center [213, 280] width 14 height 13
click at [206, 274] on select "00 01 02 03 04 05 06 07 08 09 10 11 12 13 14 15 16 17 18 19 20 21 22 23" at bounding box center [213, 280] width 14 height 13
drag, startPoint x: 230, startPoint y: 280, endPoint x: 230, endPoint y: 274, distance: 5.4
click at [230, 278] on select "00 01 02 03 04 05 06 07 08 09 10 11 12 13 14 15 16 17 18 19 20 21 22 23 24 25 2…" at bounding box center [229, 280] width 14 height 13
click at [222, 274] on select "00 01 02 03 04 05 06 07 08 09 10 11 12 13 14 15 16 17 18 19 20 21 22 23 24 25 2…" at bounding box center [229, 280] width 14 height 13
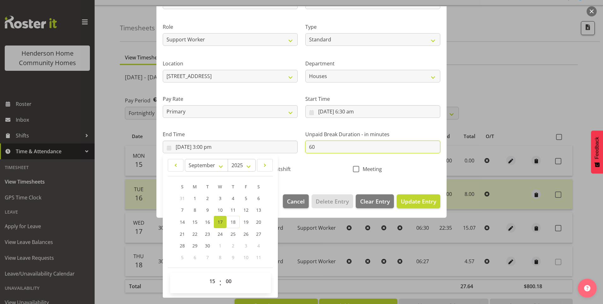
drag, startPoint x: 303, startPoint y: 141, endPoint x: 296, endPoint y: 141, distance: 7.0
click at [296, 141] on div "Shift Name 307 - AM Support Job Select Job Floater Role Support Worker Type Off…" at bounding box center [301, 78] width 285 height 200
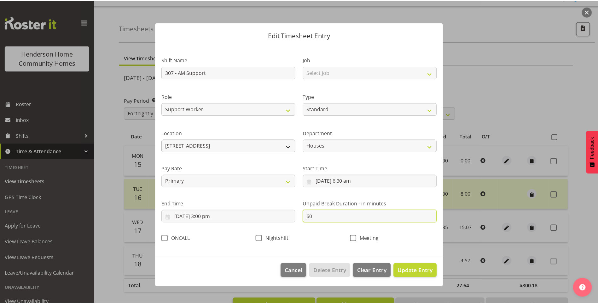
scroll to position [0, 0]
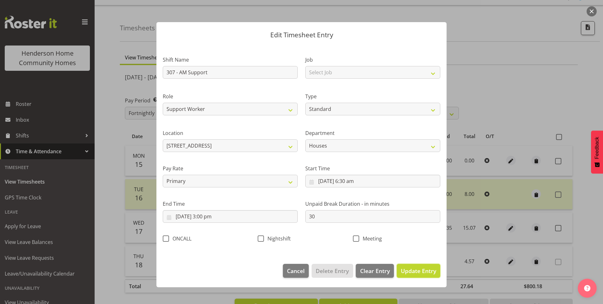
drag, startPoint x: 432, startPoint y: 273, endPoint x: 439, endPoint y: 271, distance: 7.5
click at [432, 272] on span "Update Entry" at bounding box center [418, 271] width 35 height 8
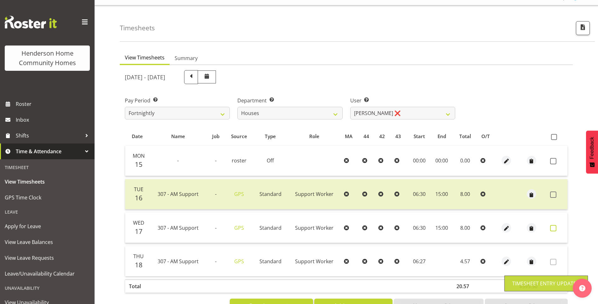
click at [555, 227] on span at bounding box center [554, 228] width 6 height 6
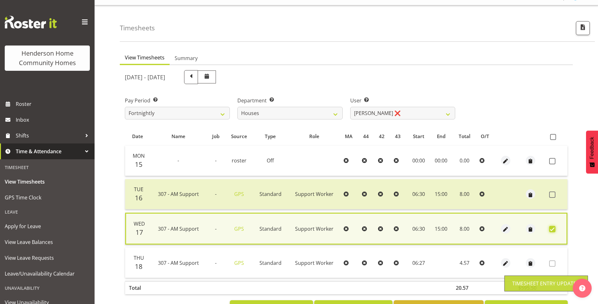
scroll to position [36, 0]
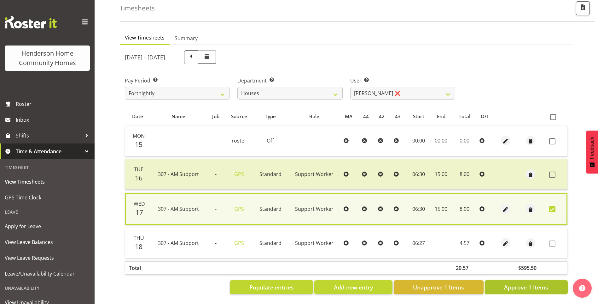
click at [531, 283] on span "Approve 1 Items" at bounding box center [526, 287] width 44 height 8
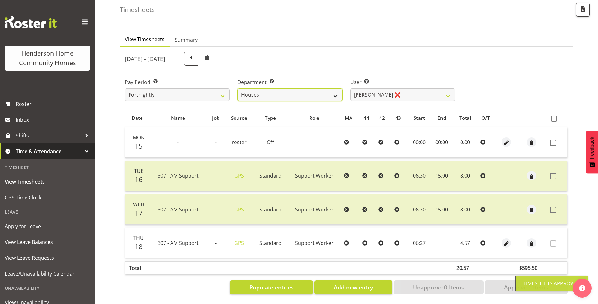
click at [285, 88] on select "Admin Homeside Houses Wingside" at bounding box center [290, 94] width 105 height 13
click at [238, 88] on select "Admin Homeside Houses Wingside" at bounding box center [290, 94] width 105 height 13
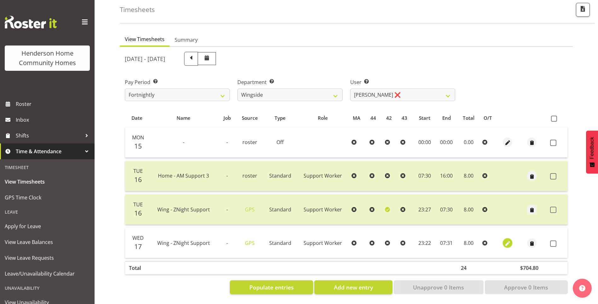
click at [506, 239] on span "button" at bounding box center [507, 242] width 7 height 7
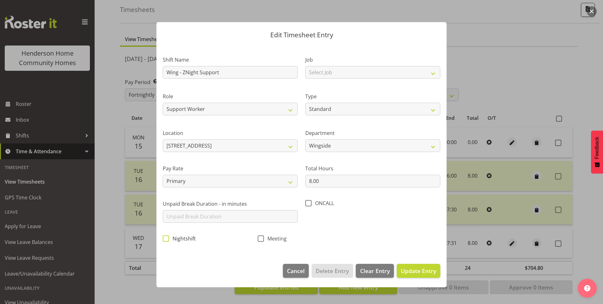
click at [163, 235] on span at bounding box center [166, 238] width 6 height 6
click at [163, 236] on input "Nightshift" at bounding box center [165, 238] width 4 height 4
click at [417, 267] on span "Update Entry" at bounding box center [418, 271] width 35 height 8
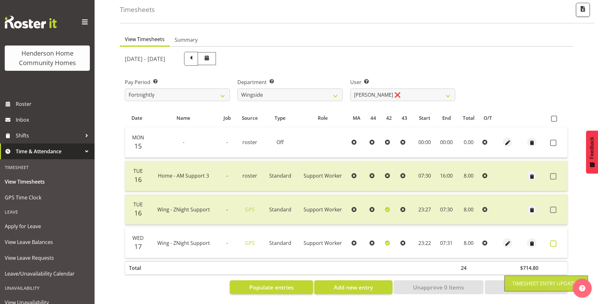
click at [555, 240] on span at bounding box center [554, 243] width 6 height 6
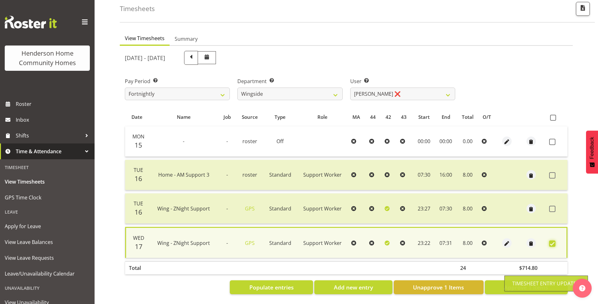
scroll to position [36, 0]
click at [528, 283] on span "Approve 1 Items" at bounding box center [526, 287] width 44 height 8
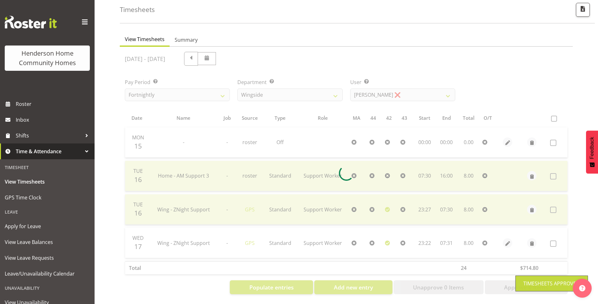
scroll to position [35, 0]
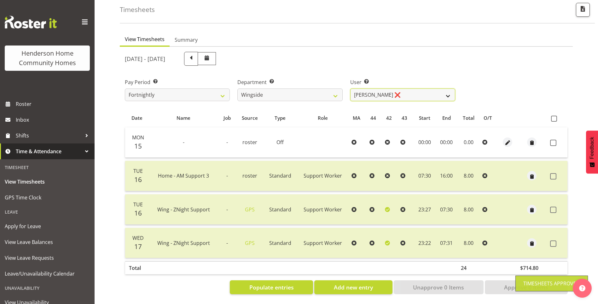
click at [386, 91] on select "Arshdeep Singh ❌ Daljeet Prasad ❌ Daniel Marticio ❌ Janeth Sison ❌" at bounding box center [403, 94] width 105 height 13
click at [351, 88] on select "Arshdeep Singh ❌ Daljeet Prasad ❌ Daniel Marticio ❌ Janeth Sison ❌" at bounding box center [403, 94] width 105 height 13
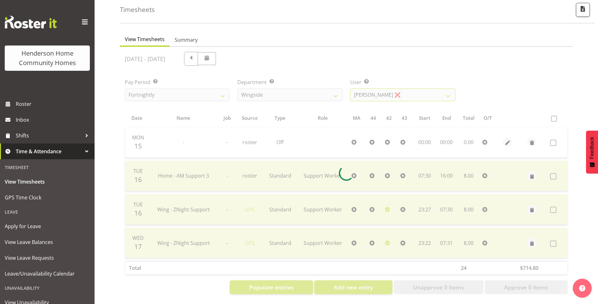
scroll to position [12, 0]
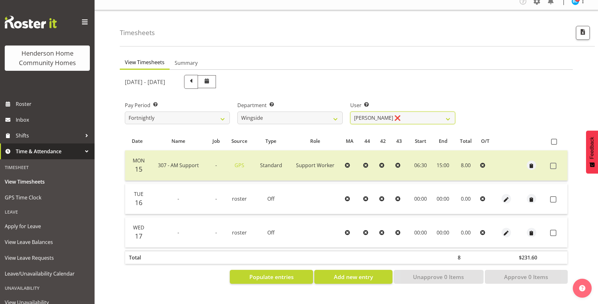
drag, startPoint x: 373, startPoint y: 112, endPoint x: 373, endPoint y: 119, distance: 6.9
click at [373, 112] on select "Arshdeep Singh ❌ Daljeet Prasad ❌ Daniel Marticio ❌ Janeth Sison ❌" at bounding box center [403, 117] width 105 height 13
click at [351, 111] on select "Arshdeep Singh ❌ Daljeet Prasad ❌ Daniel Marticio ❌ Janeth Sison ❌" at bounding box center [403, 117] width 105 height 13
click at [371, 114] on select "Arshdeep Singh ❌ Daljeet Prasad ❌ Daniel Marticio ❌ Janeth Sison ❌" at bounding box center [403, 117] width 105 height 13
click at [351, 111] on select "Arshdeep Singh ❌ Daljeet Prasad ❌ Daniel Marticio ❌ Janeth Sison ❌" at bounding box center [403, 117] width 105 height 13
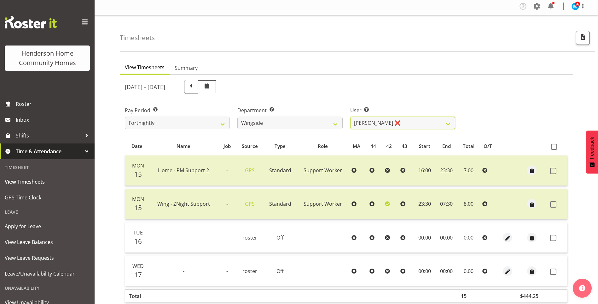
scroll to position [0, 0]
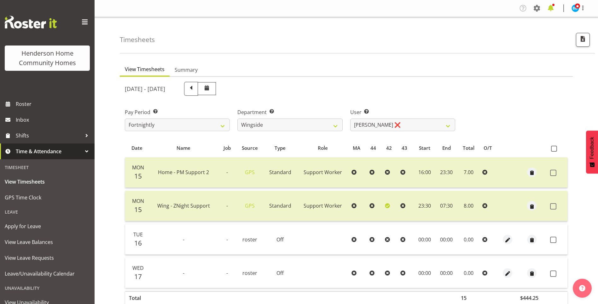
click at [550, 8] on span at bounding box center [551, 8] width 10 height 10
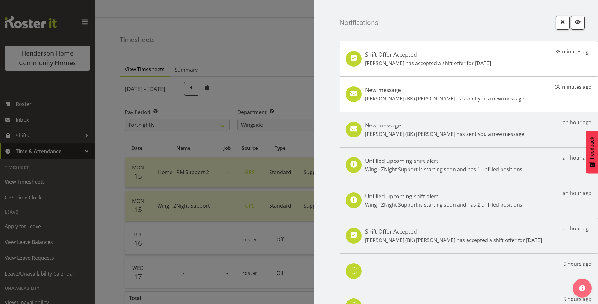
click at [464, 57] on h5 "Shift Offer Accepted" at bounding box center [428, 54] width 126 height 7
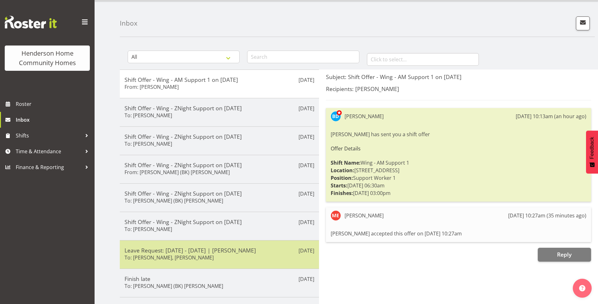
scroll to position [32, 0]
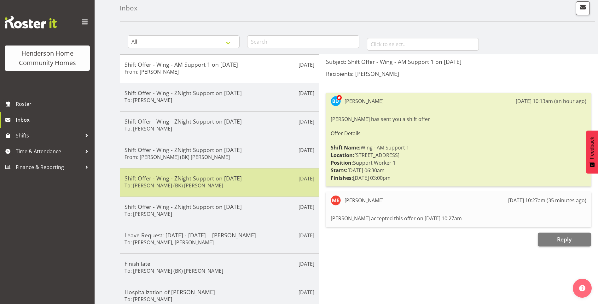
click at [199, 177] on h5 "Shift Offer - Wing - ZNight Support on [DATE]" at bounding box center [220, 177] width 190 height 7
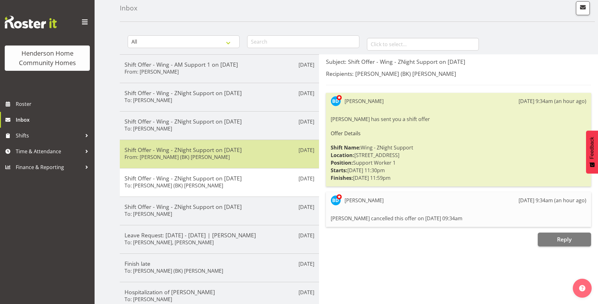
click at [182, 157] on h6 "From: [PERSON_NAME] (BK) [PERSON_NAME]" at bounding box center [177, 157] width 105 height 6
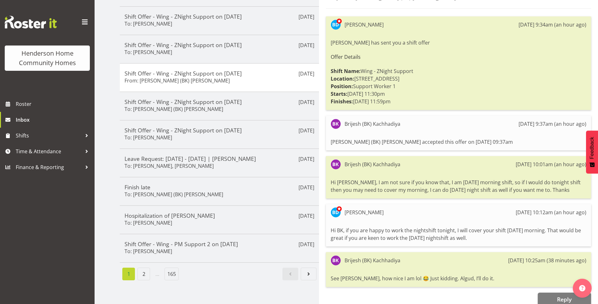
scroll to position [119, 0]
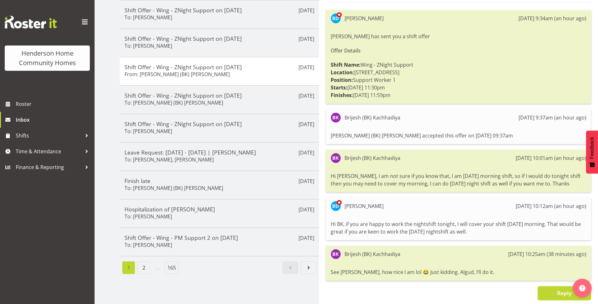
click at [547, 286] on button "Reply" at bounding box center [564, 293] width 53 height 14
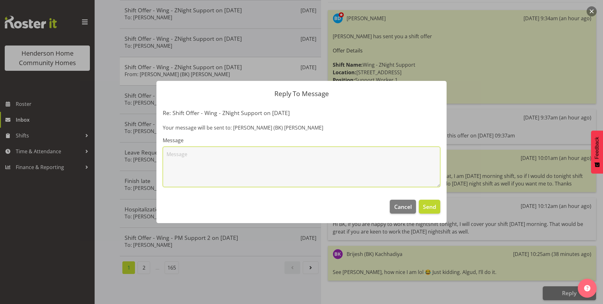
click at [266, 182] on textarea at bounding box center [302, 166] width 278 height 40
type textarea "Thanks BK"
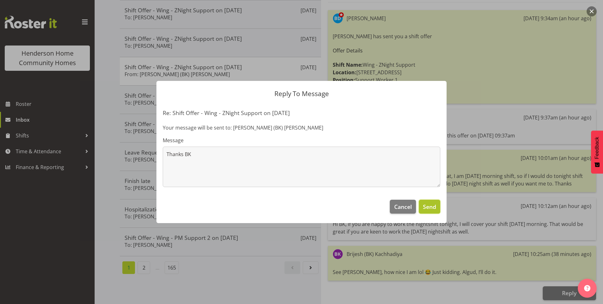
click at [426, 202] on button "Send" at bounding box center [429, 206] width 21 height 14
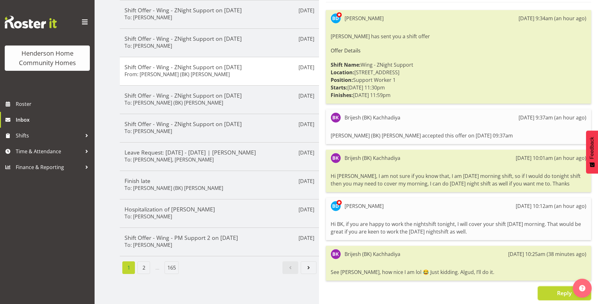
click at [555, 288] on button "Reply" at bounding box center [564, 293] width 53 height 14
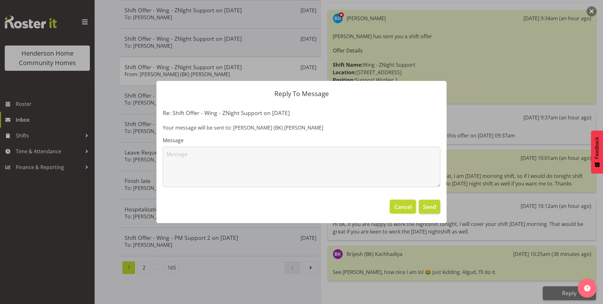
click at [397, 206] on span "Cancel" at bounding box center [403, 206] width 18 height 8
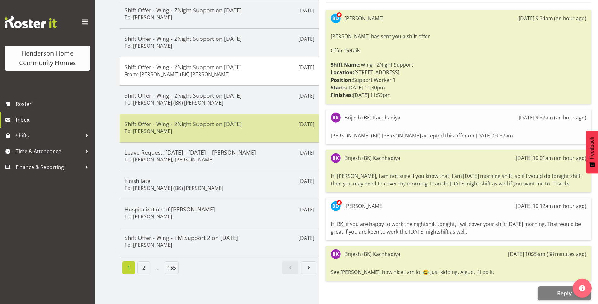
click at [138, 114] on div "[DATE] Shift Offer - Wing - ZNight Support on [DATE] To: [PERSON_NAME]" at bounding box center [219, 128] width 199 height 28
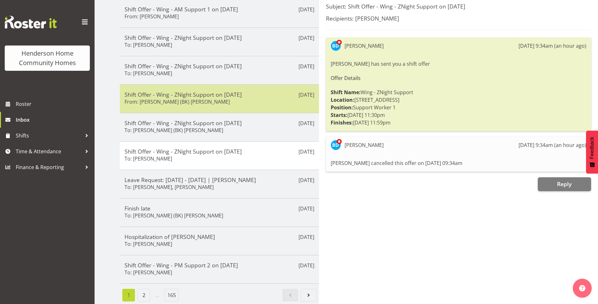
scroll to position [91, 0]
click at [151, 91] on h5 "Shift Offer - Wing - ZNight Support on [DATE]" at bounding box center [220, 94] width 190 height 7
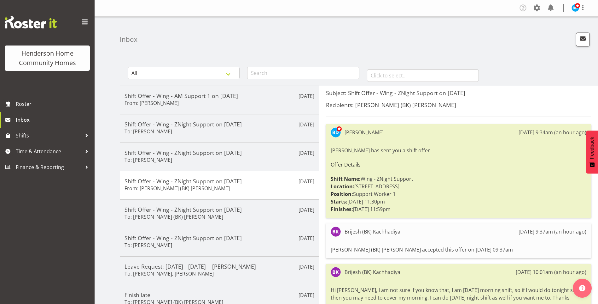
scroll to position [0, 0]
click at [578, 6] on span at bounding box center [577, 5] width 5 height 5
click at [552, 30] on link "Log Out" at bounding box center [557, 32] width 61 height 11
